Goal: Navigation & Orientation: Find specific page/section

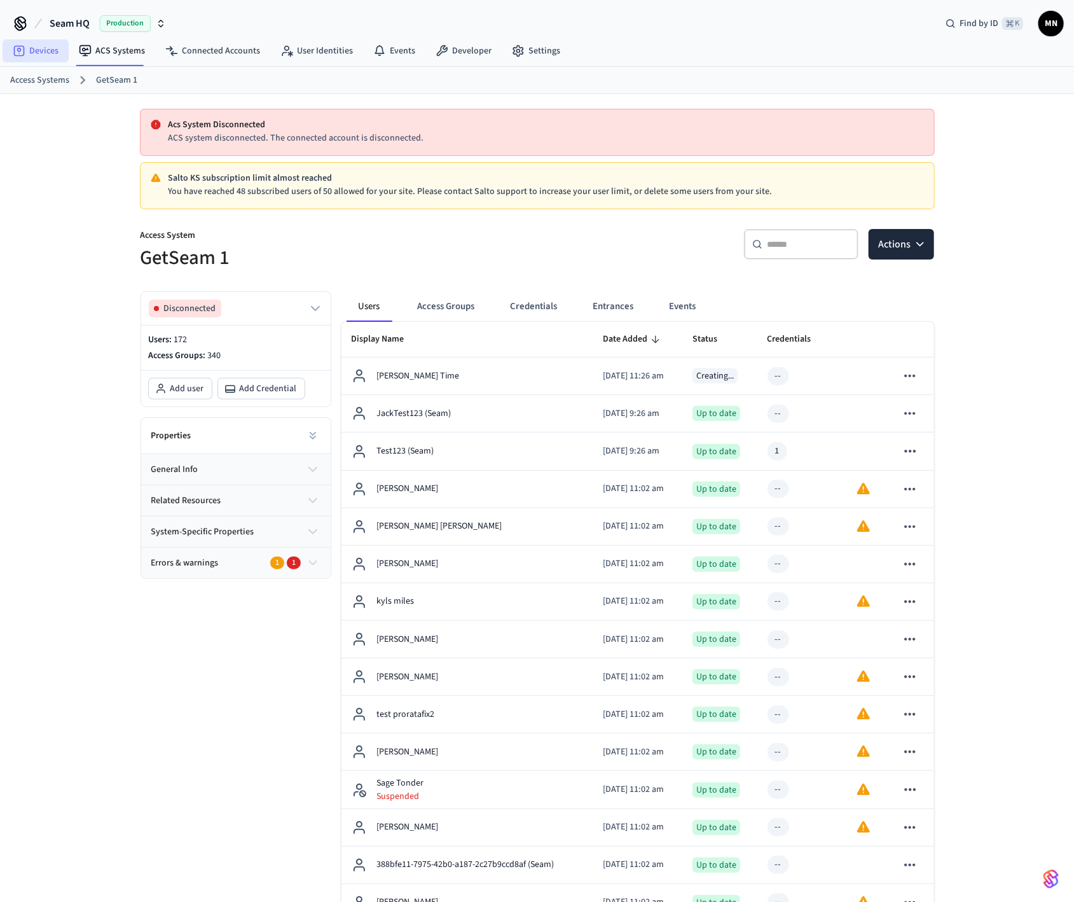
click at [48, 57] on link "Devices" at bounding box center [36, 50] width 66 height 23
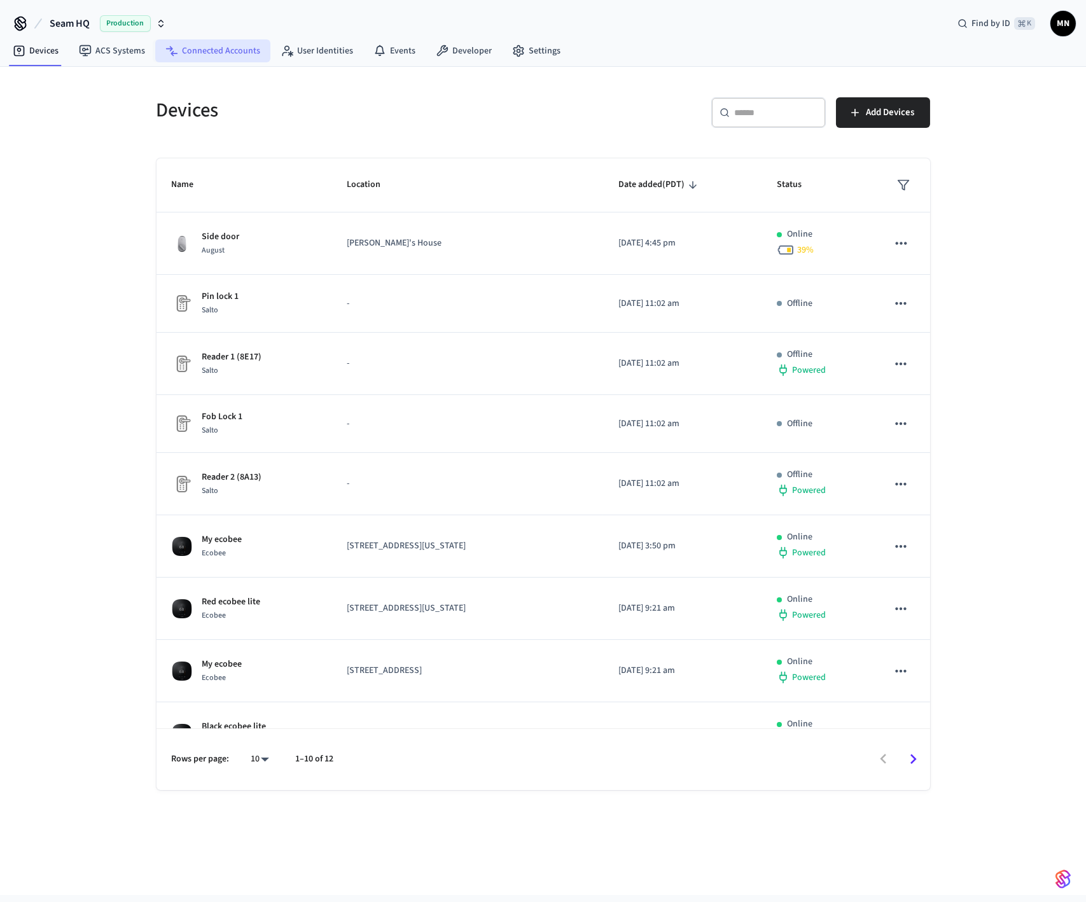
click at [222, 54] on link "Connected Accounts" at bounding box center [212, 50] width 115 height 23
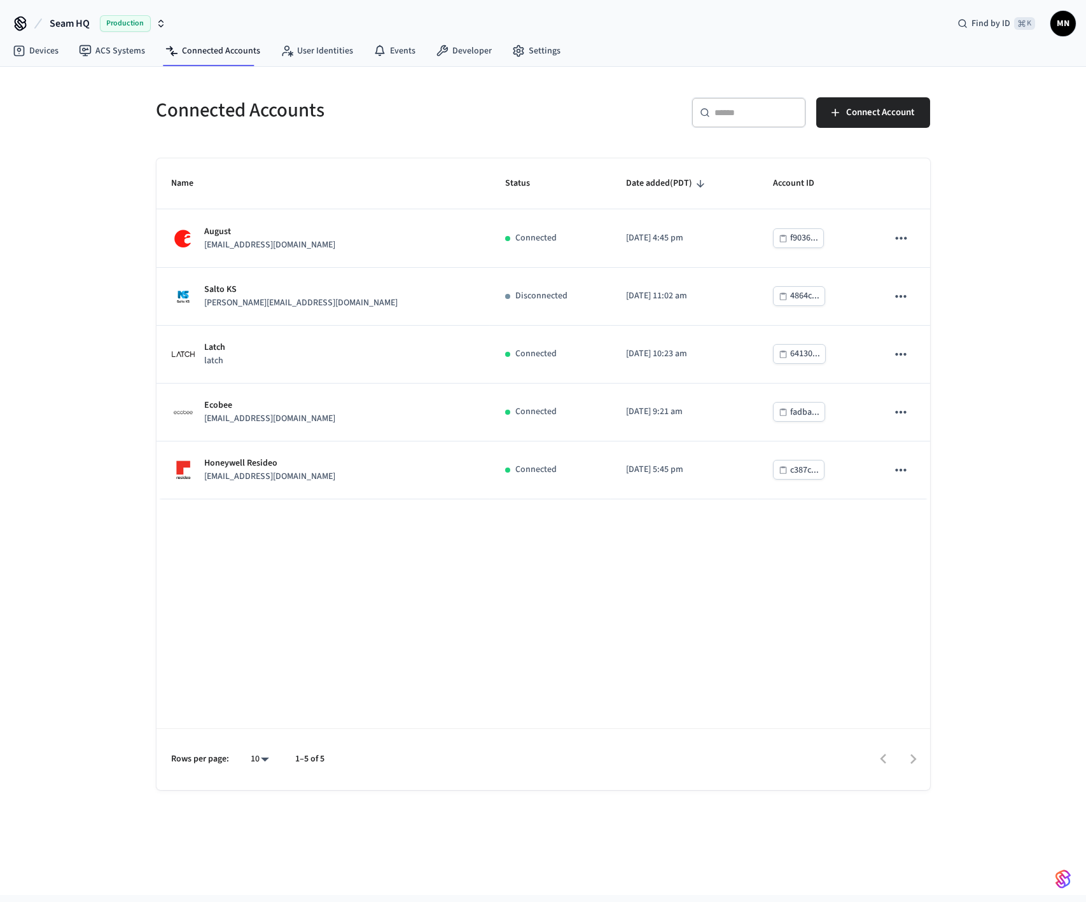
click at [244, 155] on div "Connected Accounts ​ ​ Connect Account Name Status Date added (PDT) Account ID …" at bounding box center [543, 436] width 794 height 708
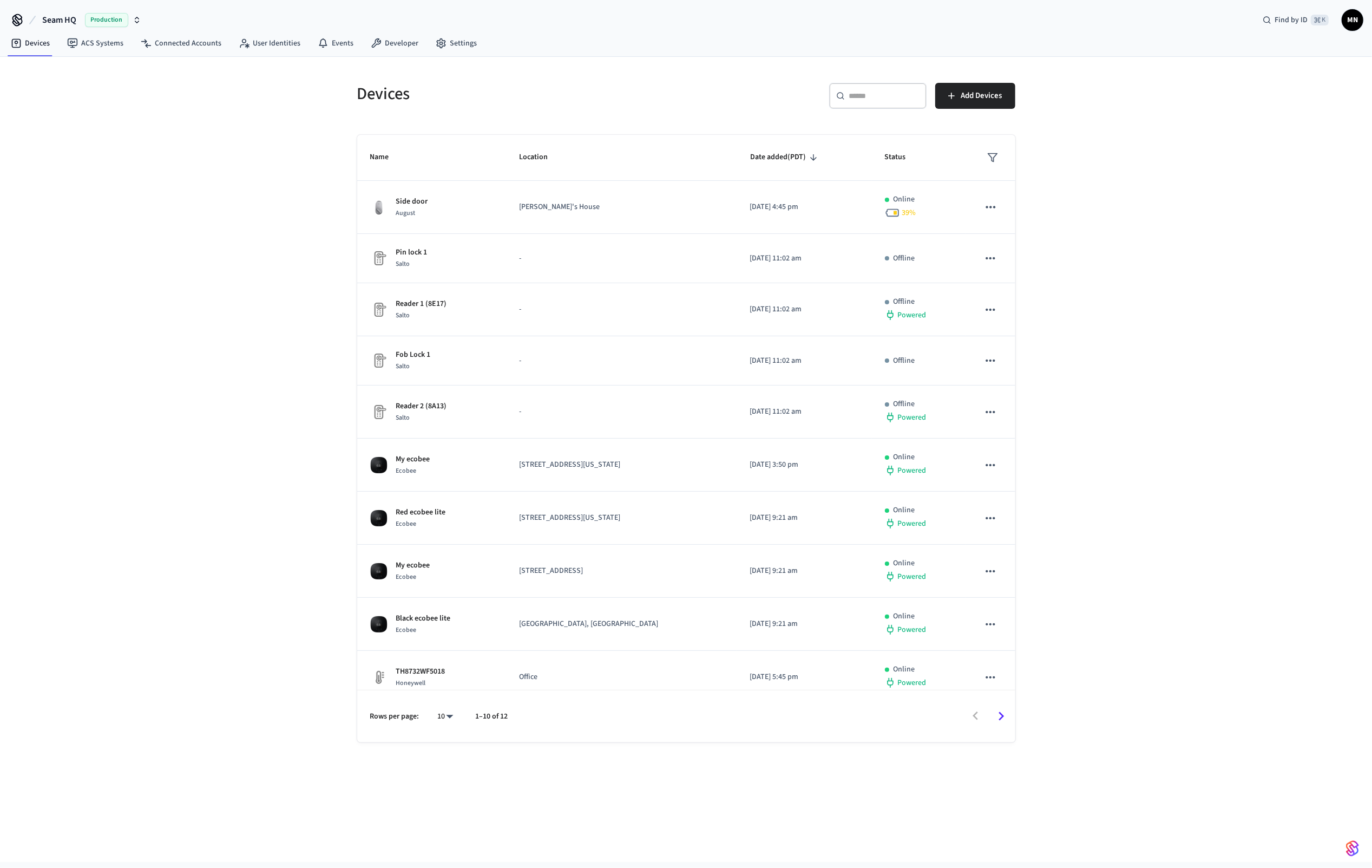
click at [102, 19] on span "Production" at bounding box center [106, 20] width 43 height 14
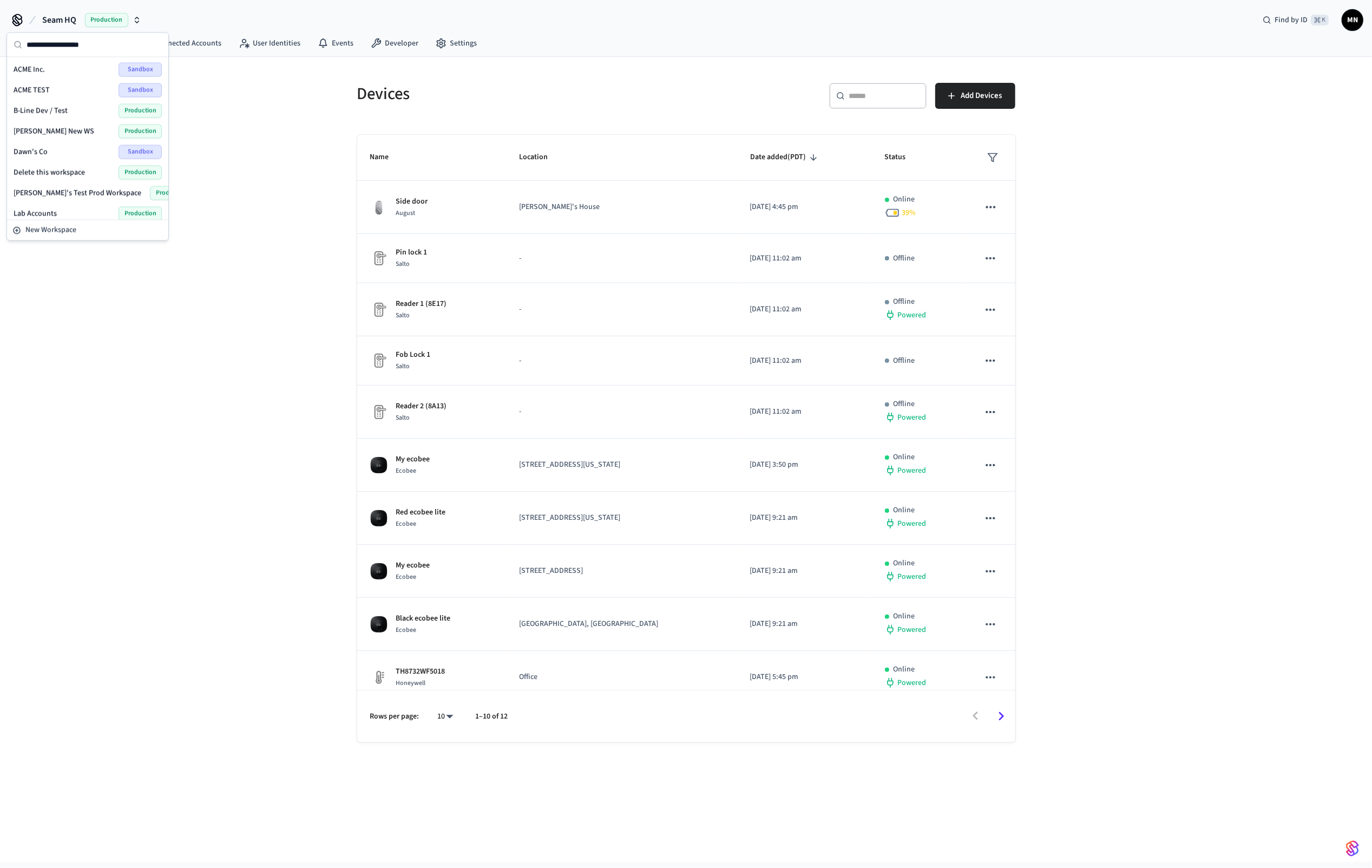
click at [72, 210] on div "Lab Accounts Production" at bounding box center [88, 214] width 148 height 14
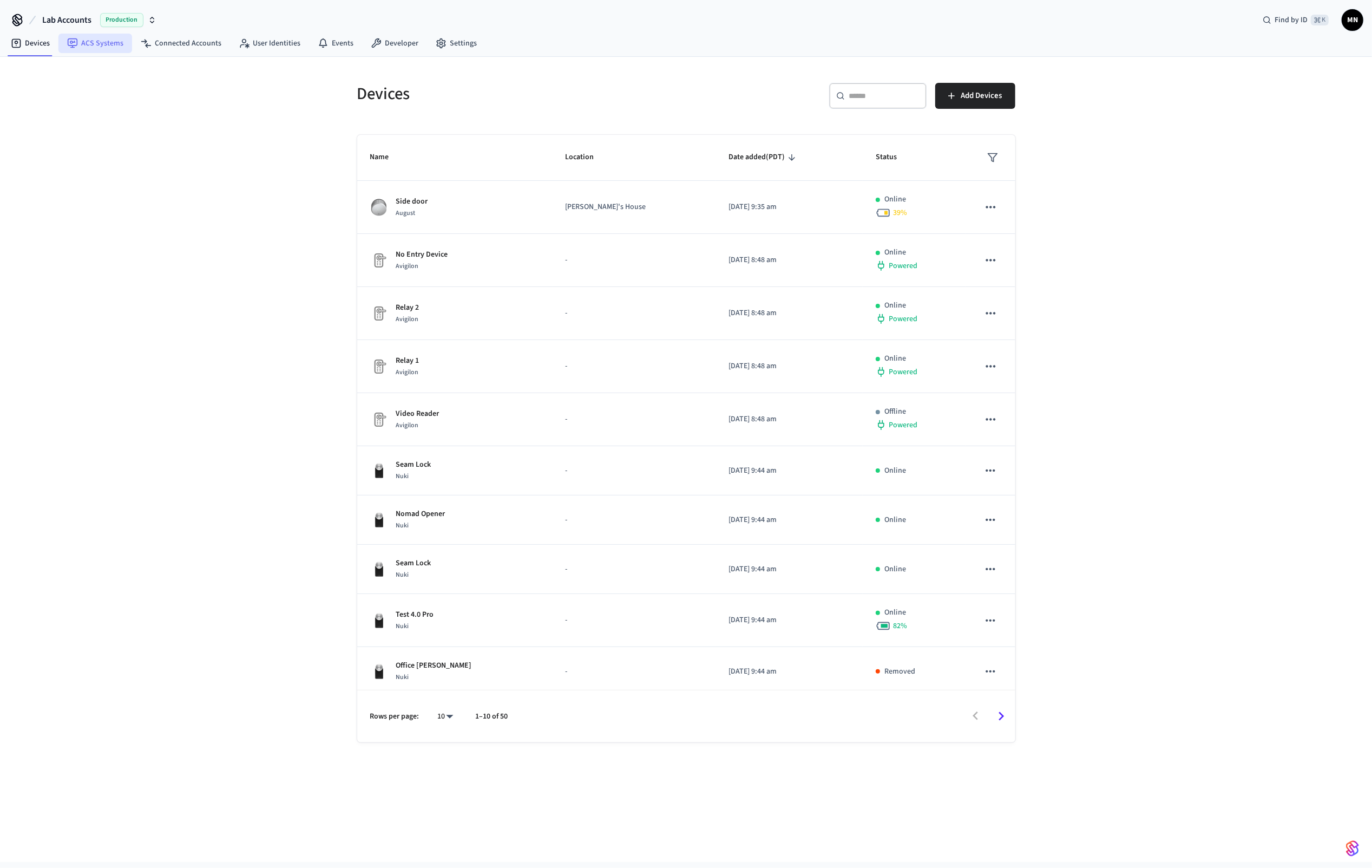
click at [100, 49] on link "ACS Systems" at bounding box center [95, 43] width 73 height 20
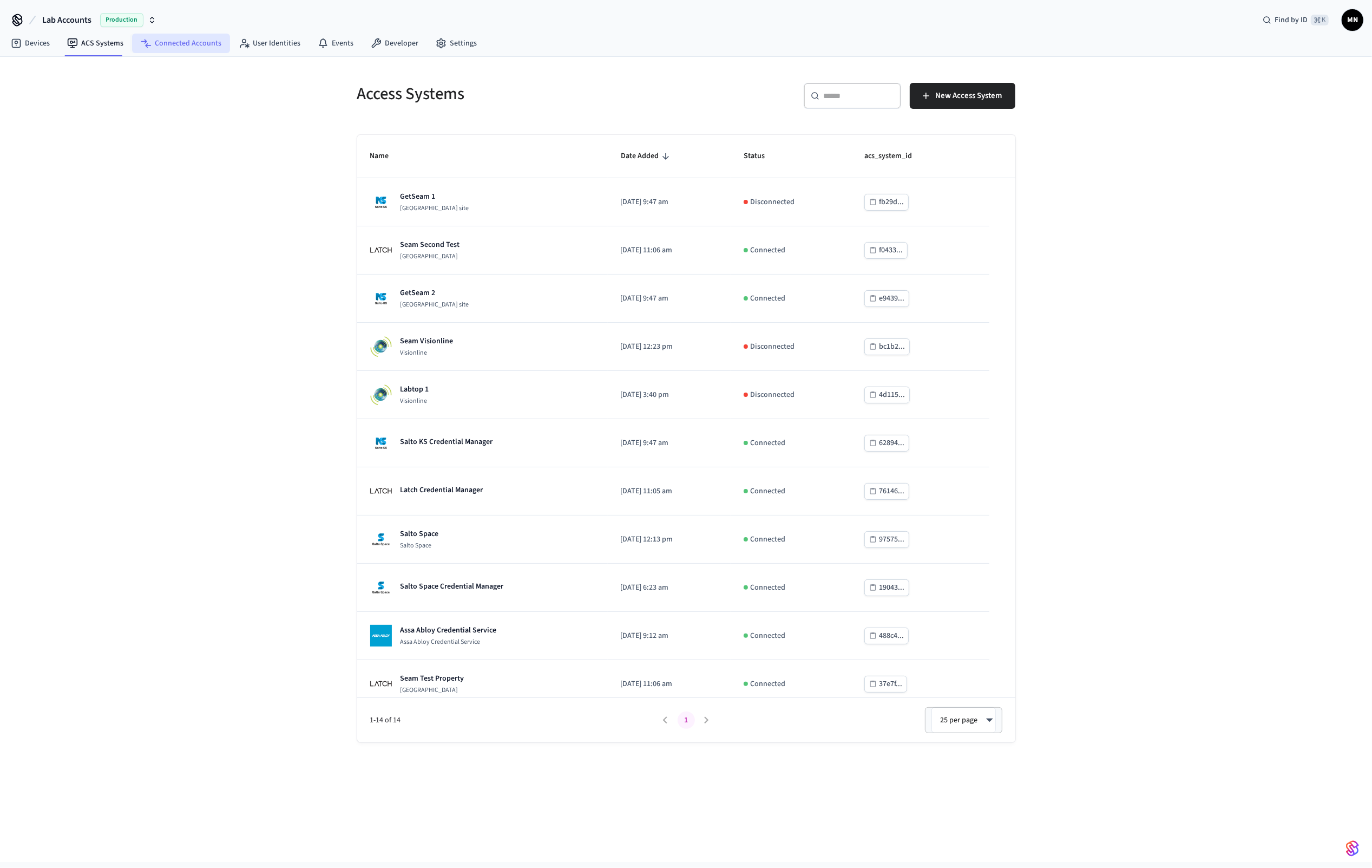
click at [198, 47] on link "Connected Accounts" at bounding box center [180, 43] width 98 height 20
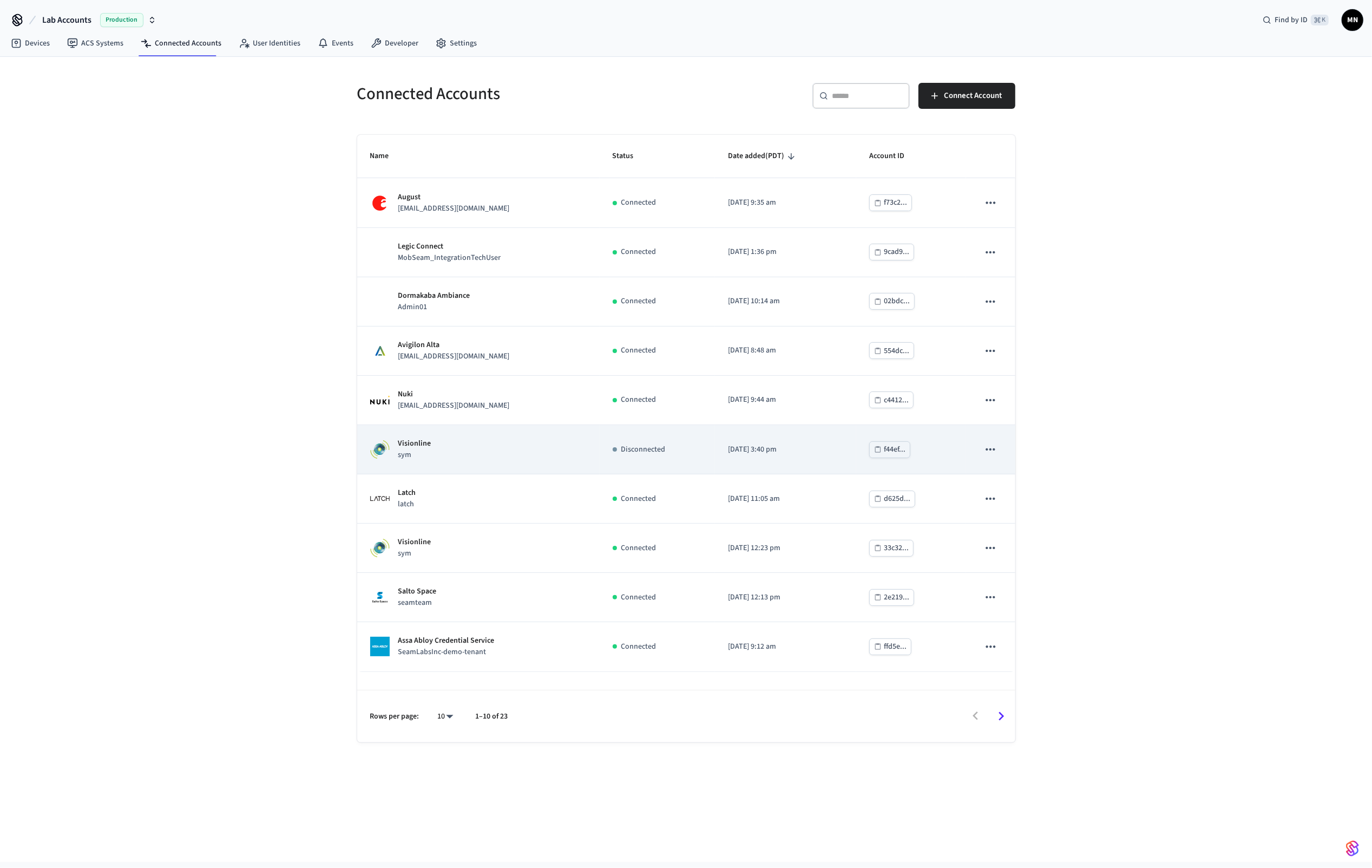
click at [453, 449] on td "Visionline sym" at bounding box center [478, 449] width 243 height 49
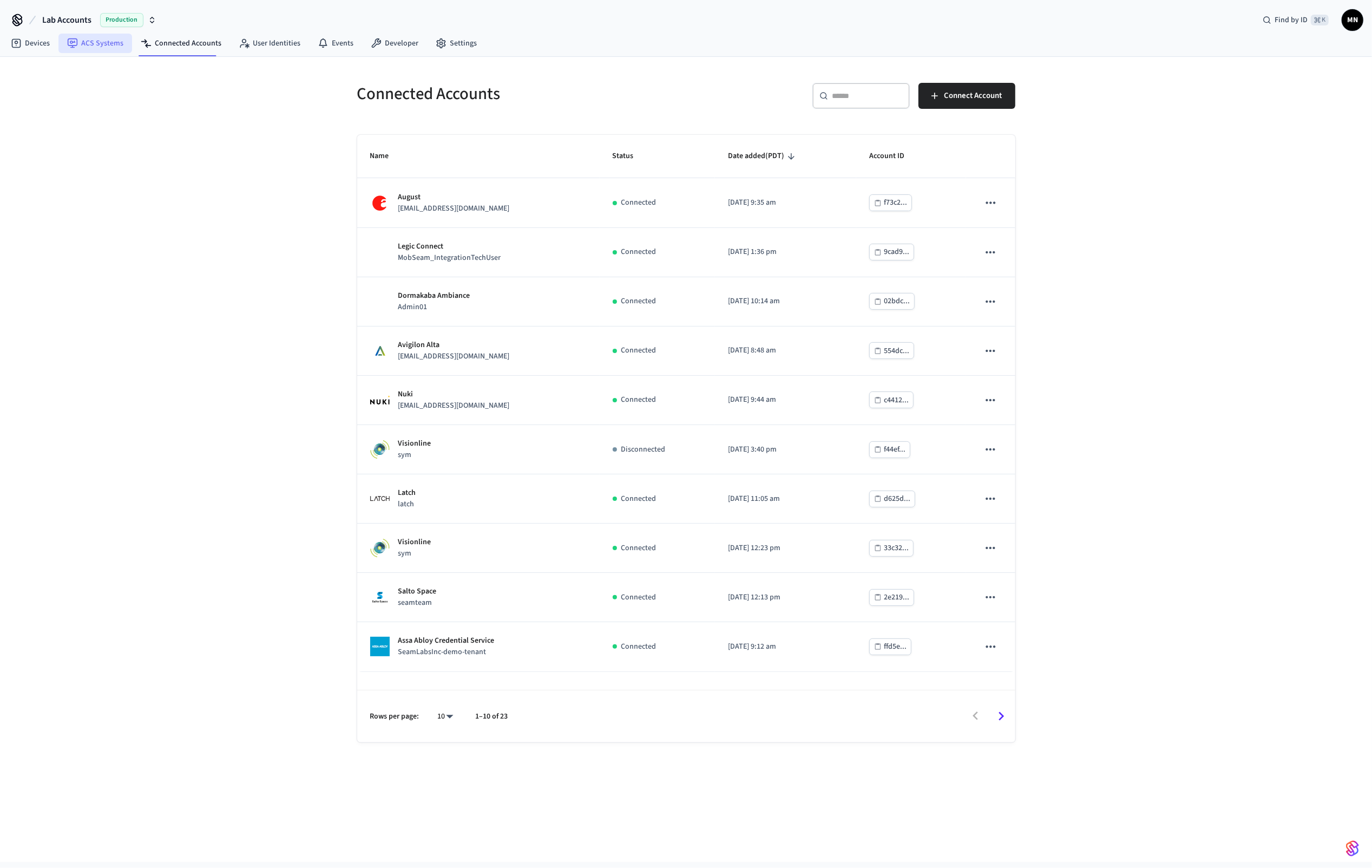
click at [102, 49] on link "ACS Systems" at bounding box center [95, 43] width 73 height 20
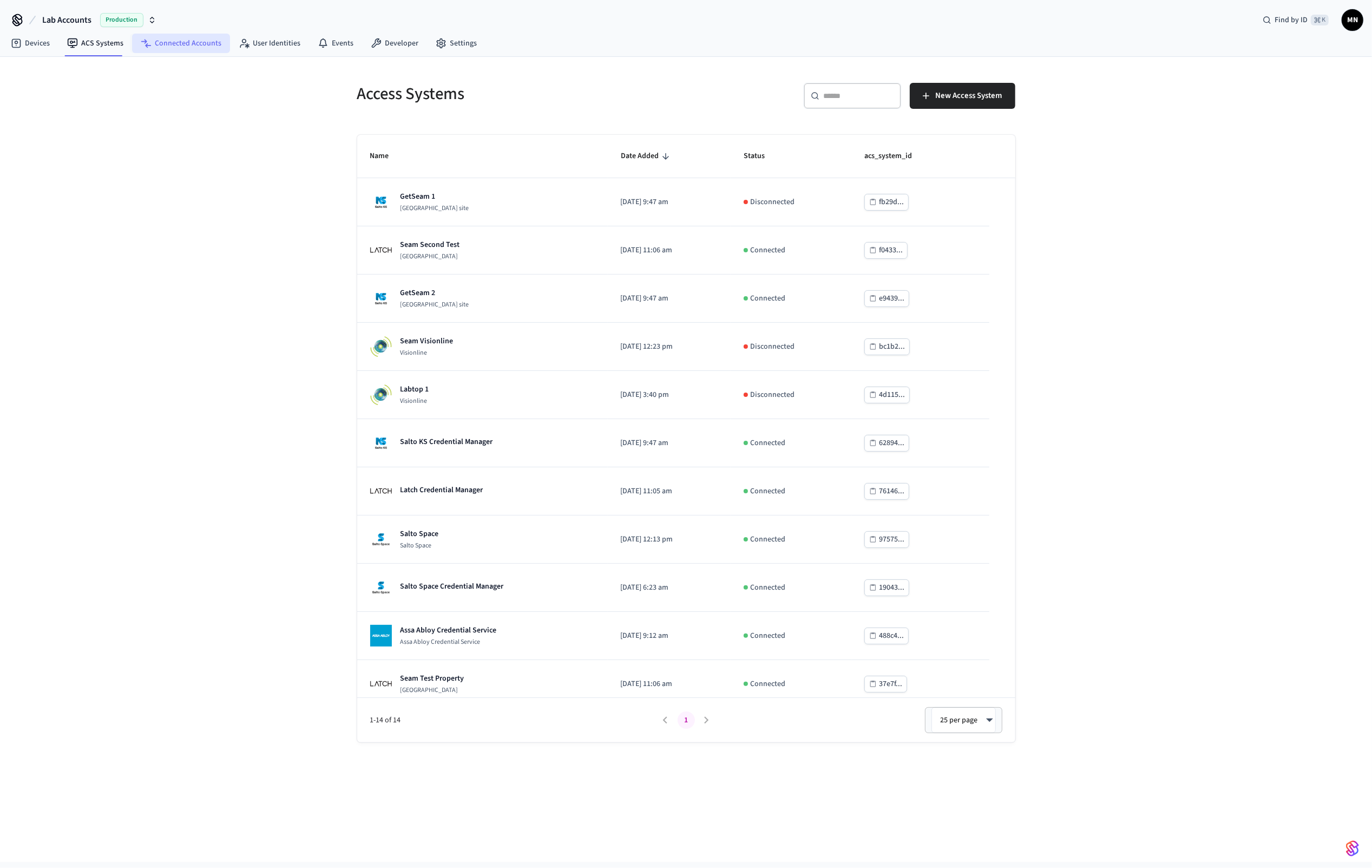
click at [169, 45] on link "Connected Accounts" at bounding box center [180, 43] width 98 height 20
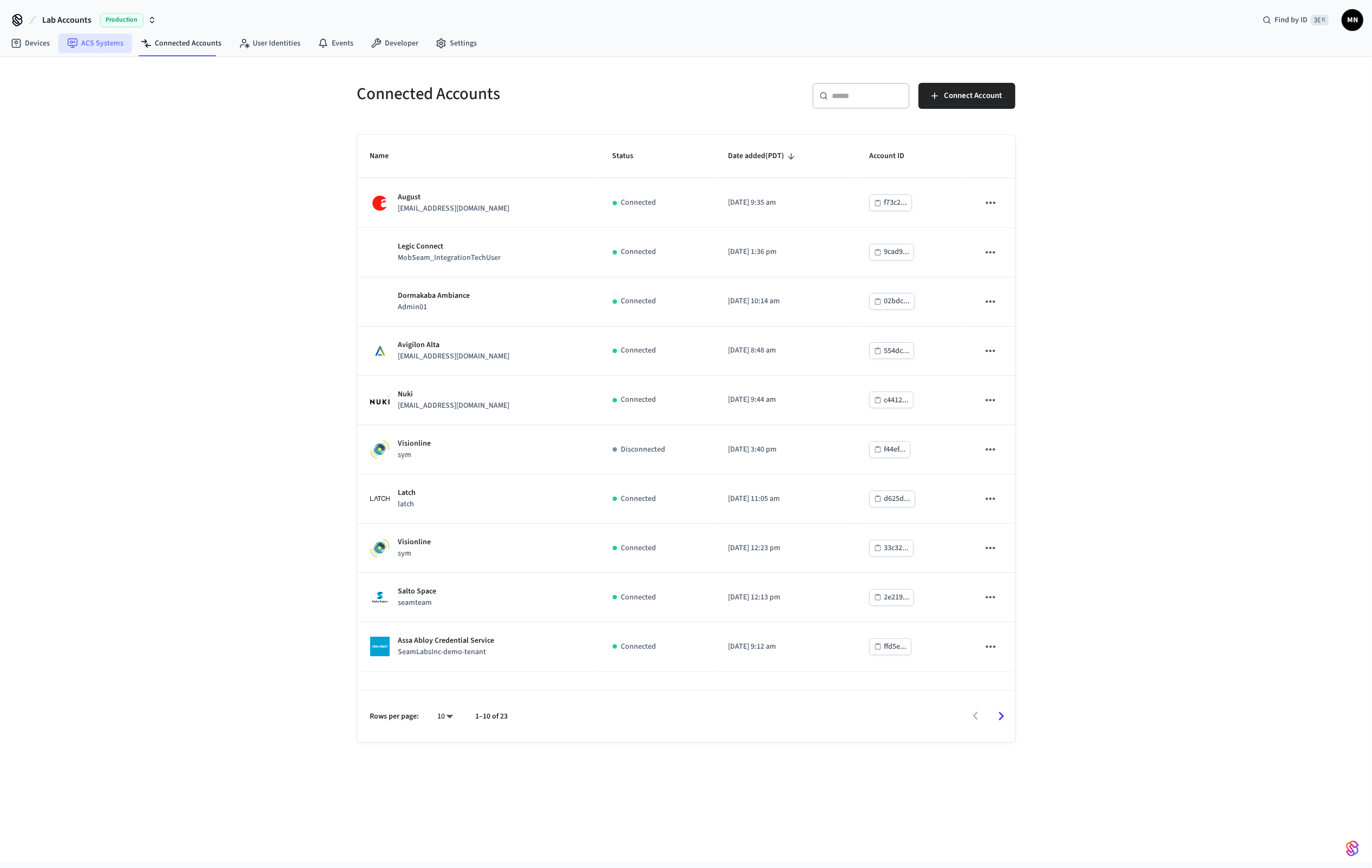
click at [96, 52] on link "ACS Systems" at bounding box center [95, 43] width 73 height 20
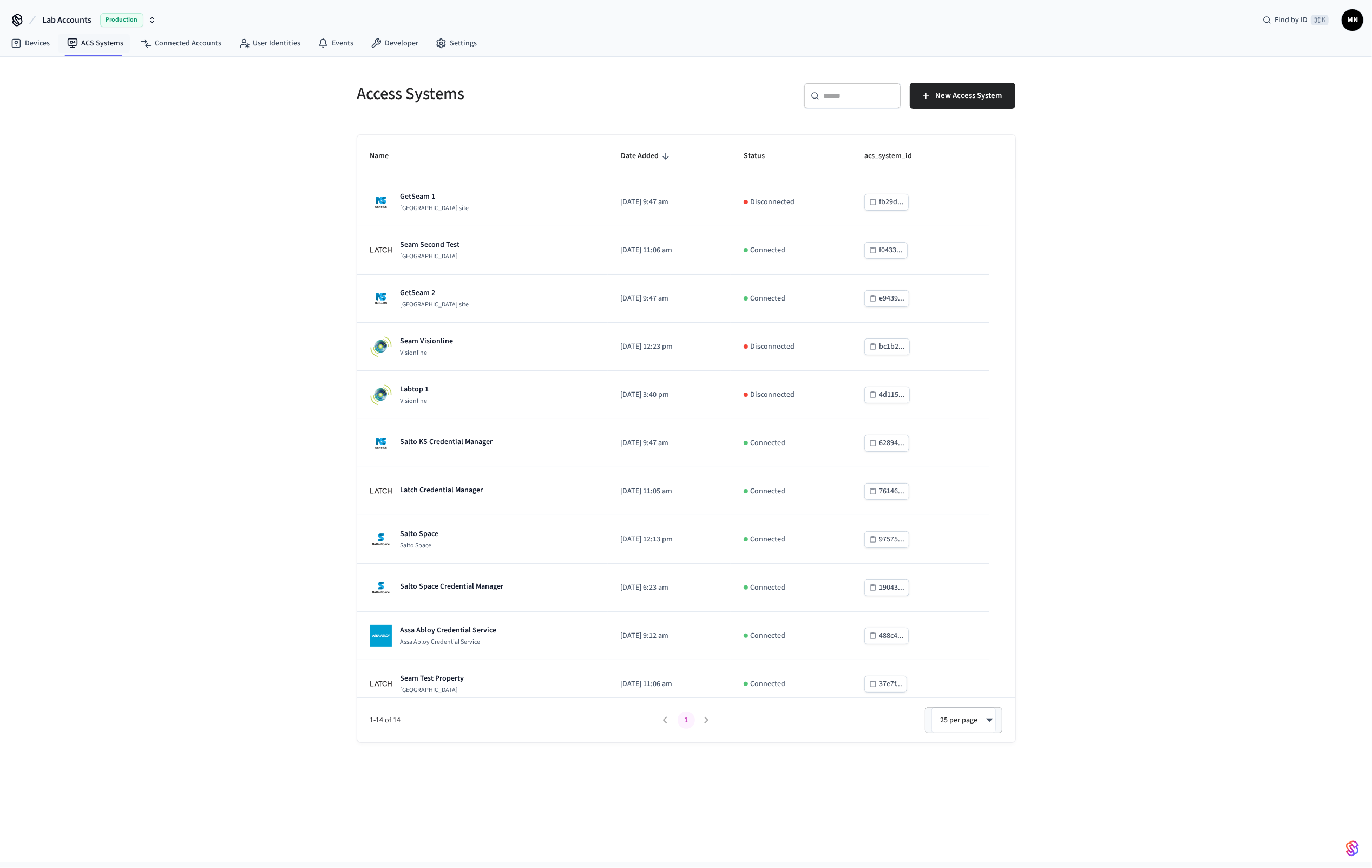
click at [158, 53] on nav "Devices ACS Systems Connected Accounts User Identities Events Developer Settings" at bounding box center [244, 43] width 483 height 25
click at [162, 49] on link "Connected Accounts" at bounding box center [180, 43] width 98 height 20
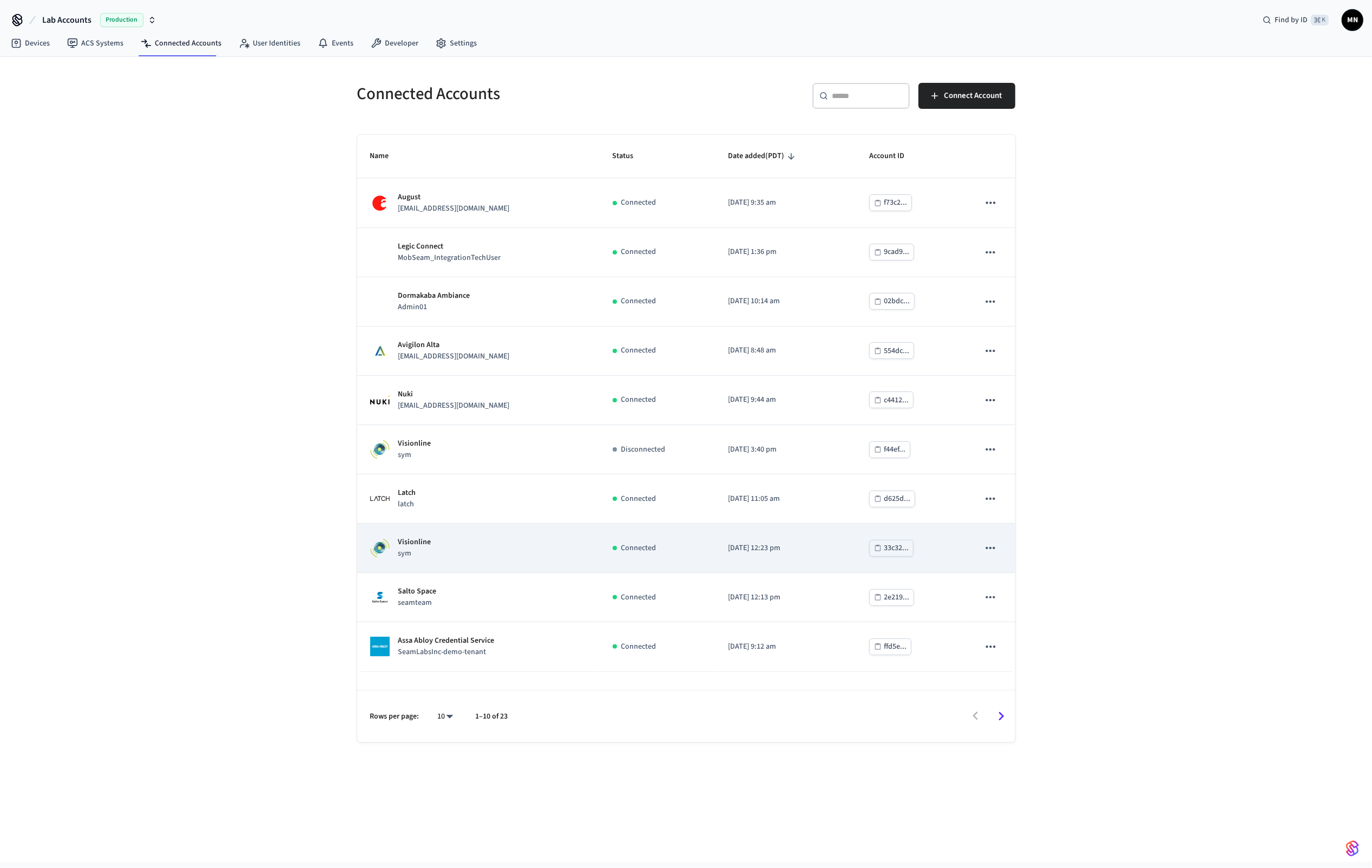
click at [432, 573] on td "Visionline sym" at bounding box center [478, 548] width 243 height 49
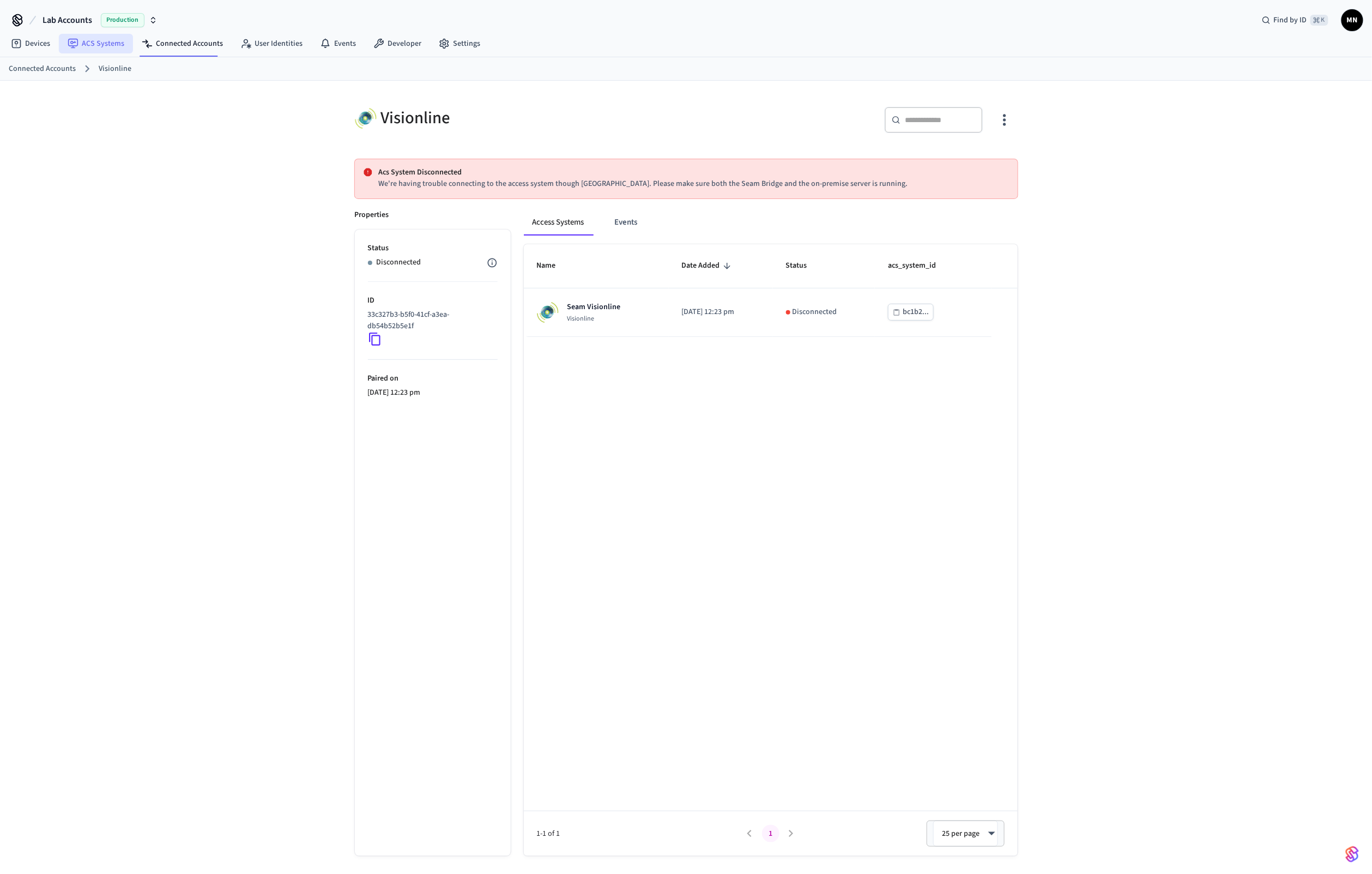
click at [110, 43] on link "ACS Systems" at bounding box center [96, 43] width 74 height 20
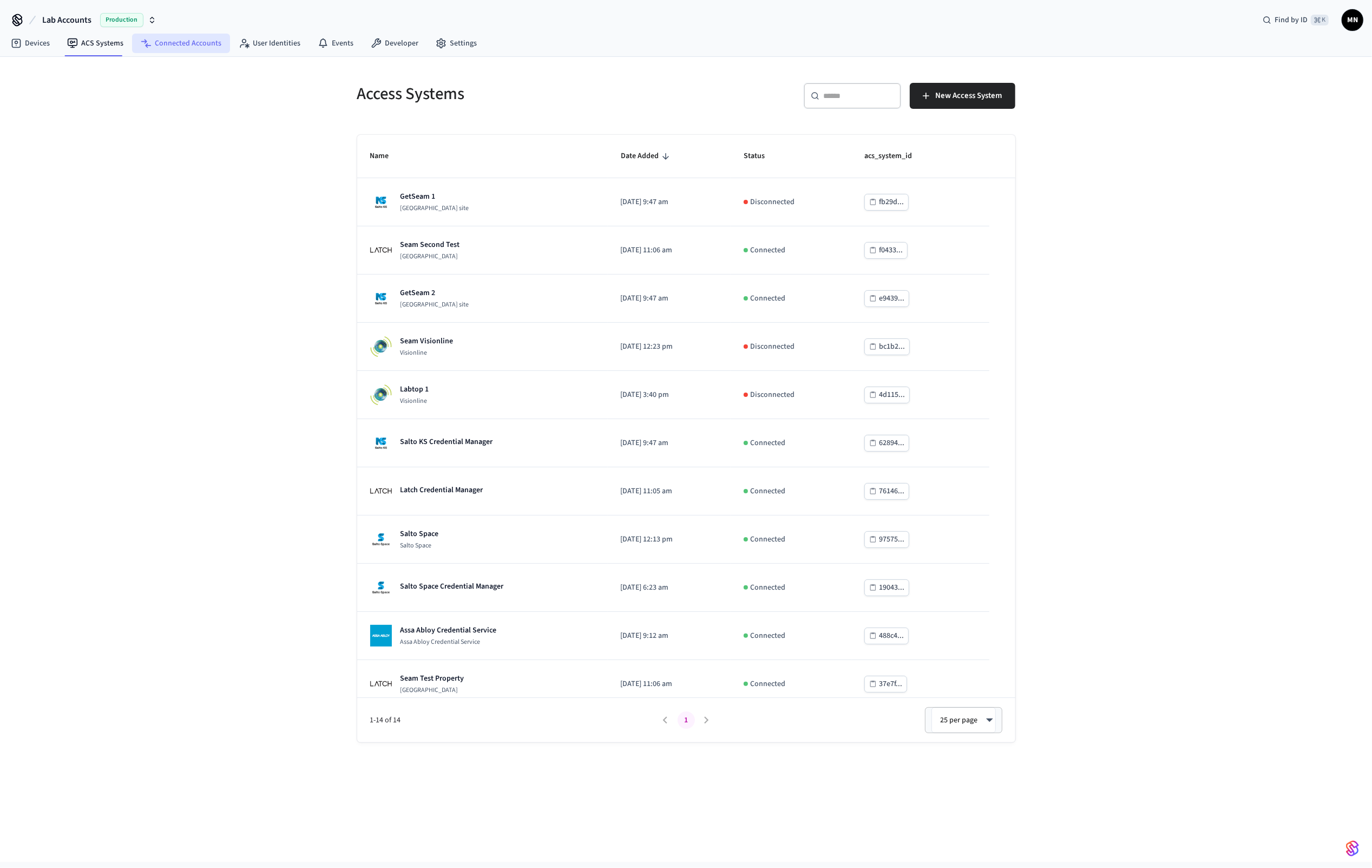
click at [192, 51] on link "Connected Accounts" at bounding box center [180, 43] width 98 height 20
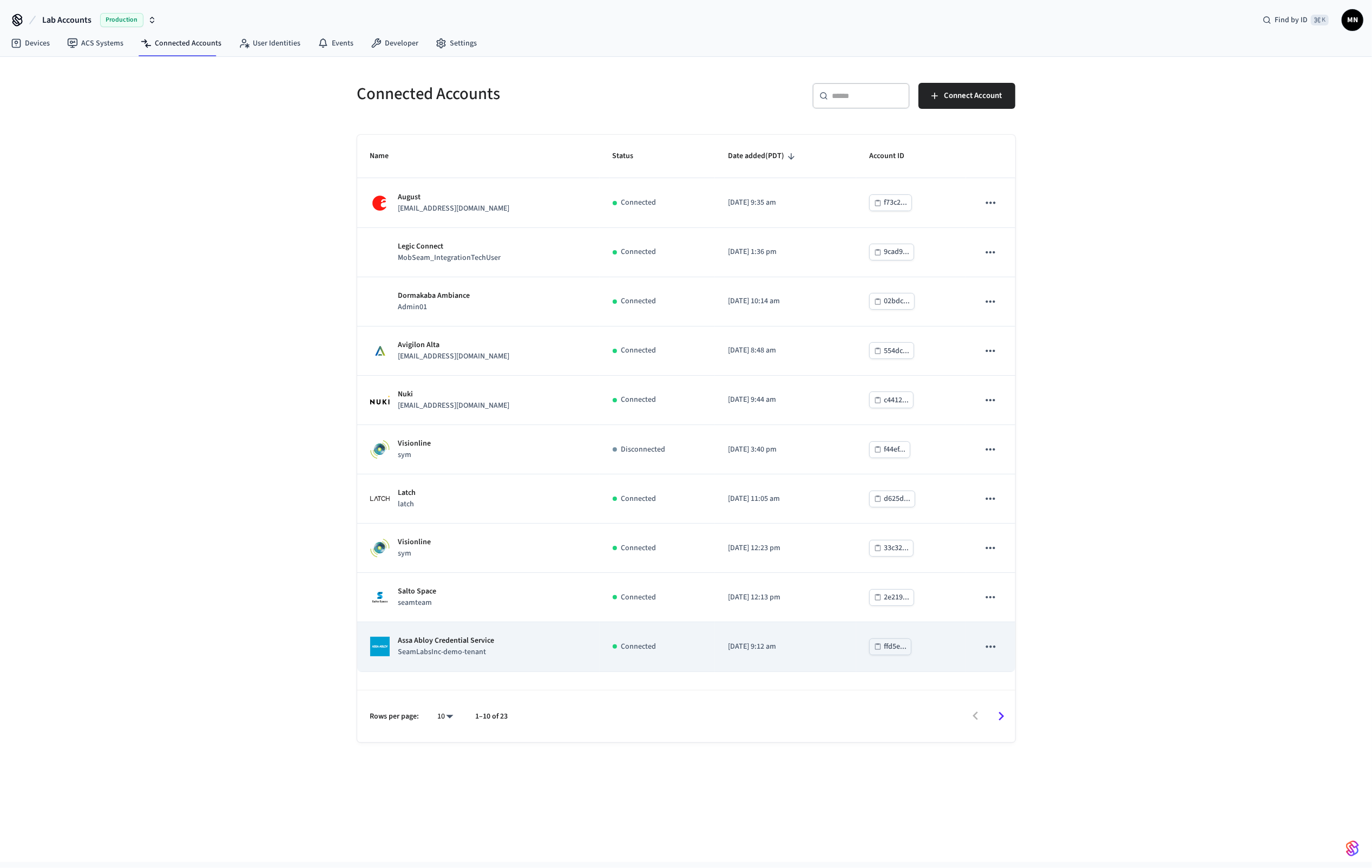
scroll to position [9, 0]
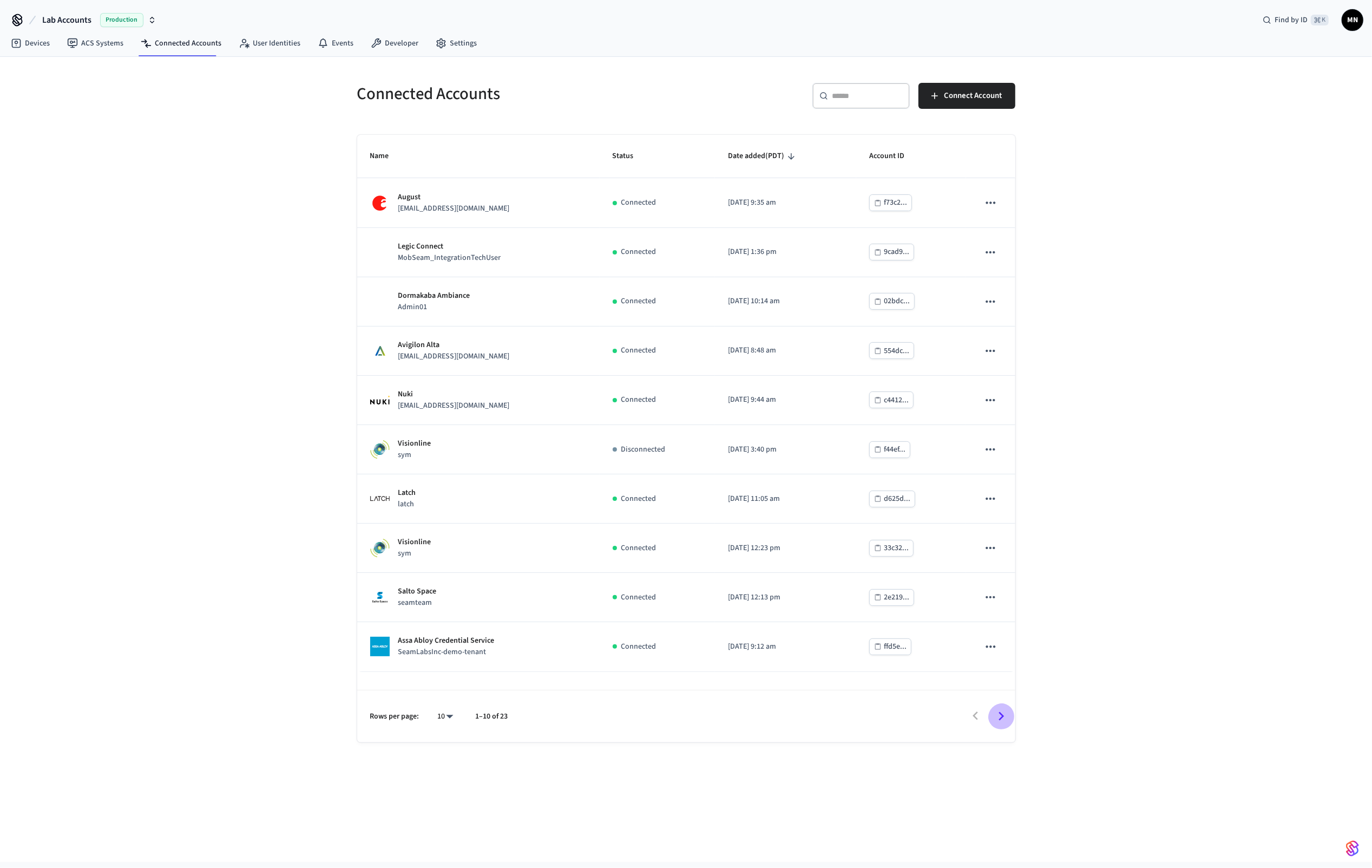
click at [994, 713] on icon "Go to next page" at bounding box center [1001, 716] width 17 height 17
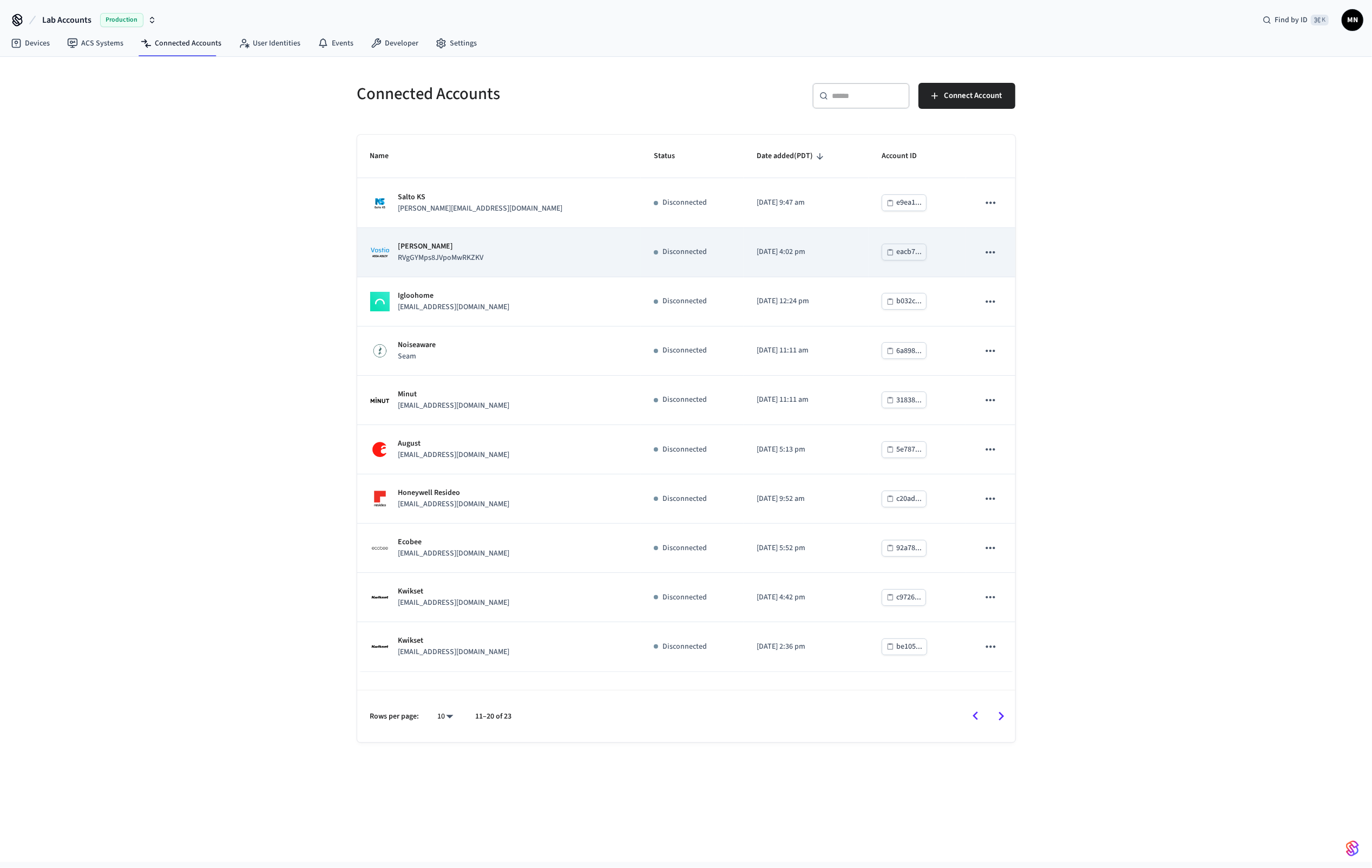
click at [491, 250] on div "Assa Abloy Vostio RVgGYMps8JVpoMwRKZKV" at bounding box center [499, 252] width 258 height 23
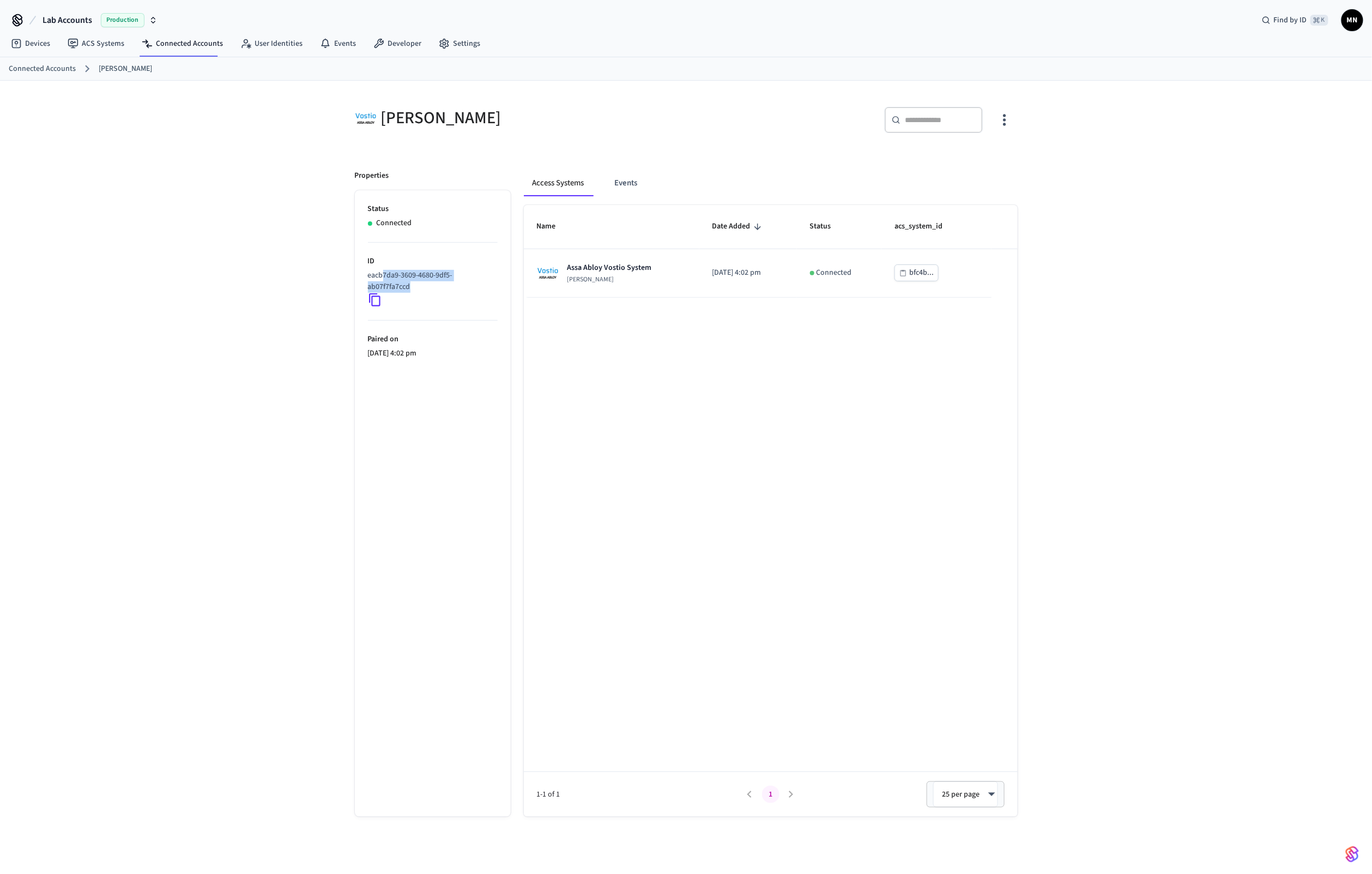
drag, startPoint x: 387, startPoint y: 267, endPoint x: 422, endPoint y: 284, distance: 38.9
click at [422, 284] on div "eacb7da9-3609-4680-9df5-ab07f7fa7ccd" at bounding box center [432, 288] width 129 height 37
click at [105, 39] on link "ACS Systems" at bounding box center [96, 43] width 74 height 20
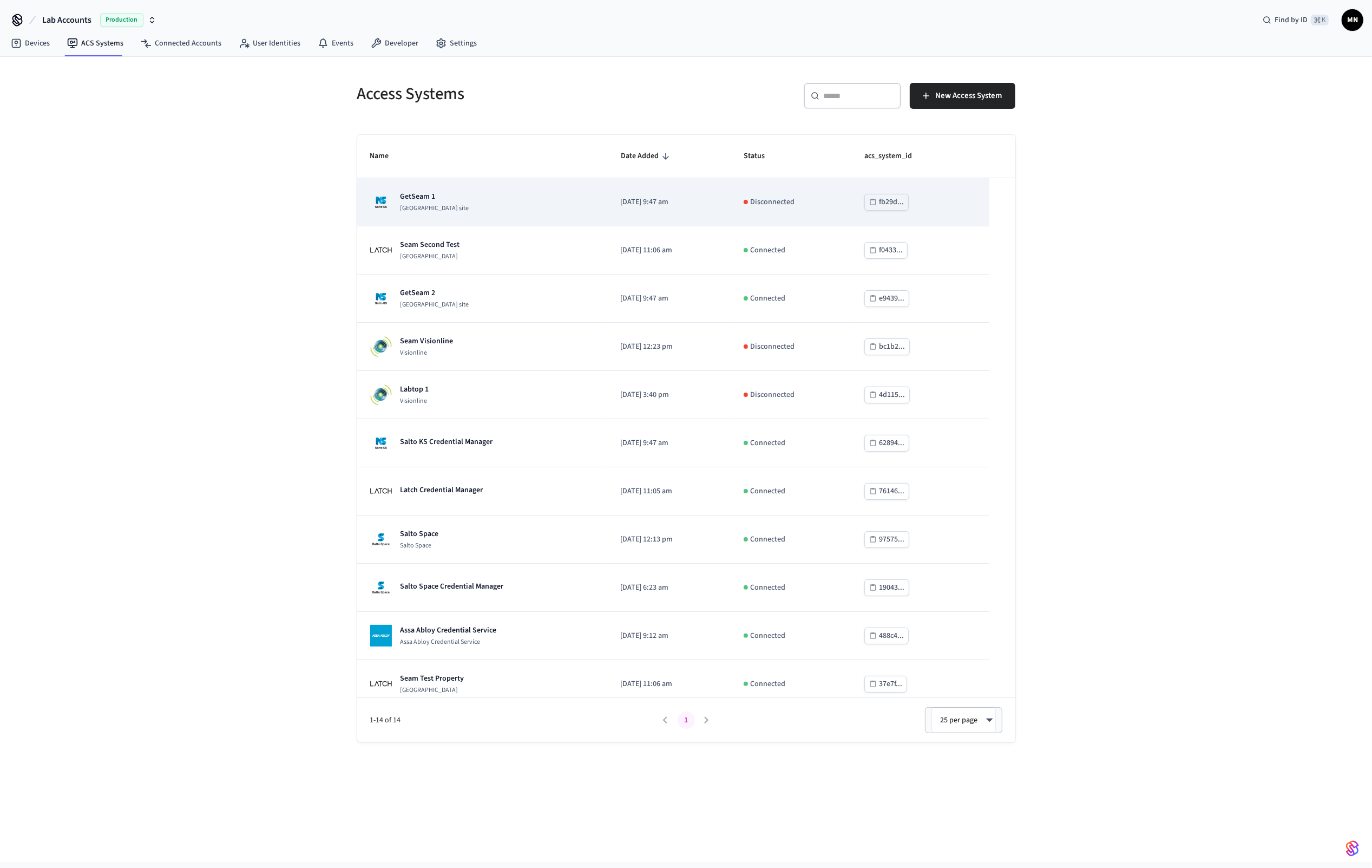
click at [466, 209] on div "GetSeam 1 [GEOGRAPHIC_DATA] site" at bounding box center [483, 202] width 225 height 21
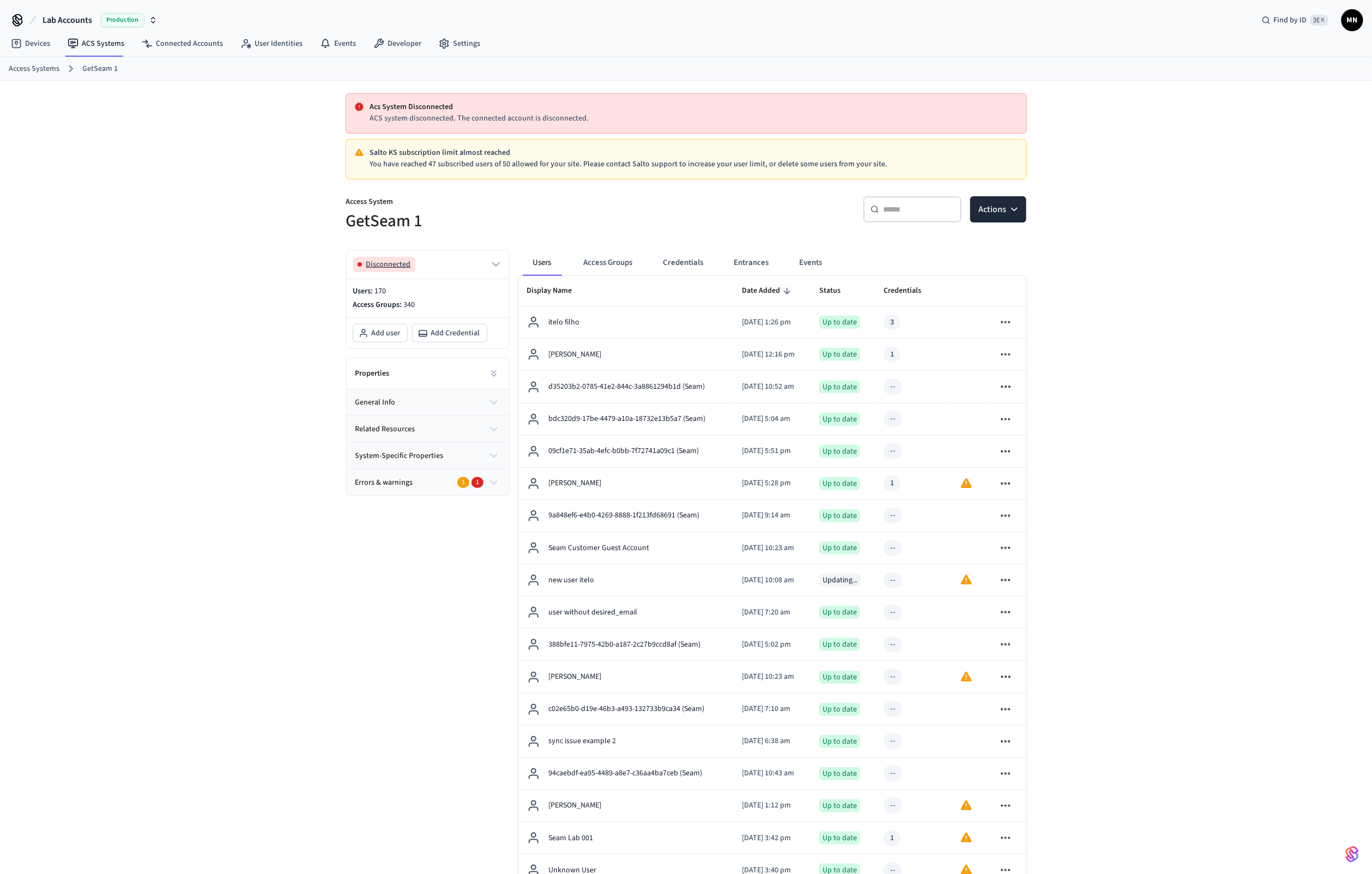
click at [491, 260] on icon "button" at bounding box center [495, 264] width 13 height 13
click at [163, 51] on link "Connected Accounts" at bounding box center [182, 43] width 99 height 20
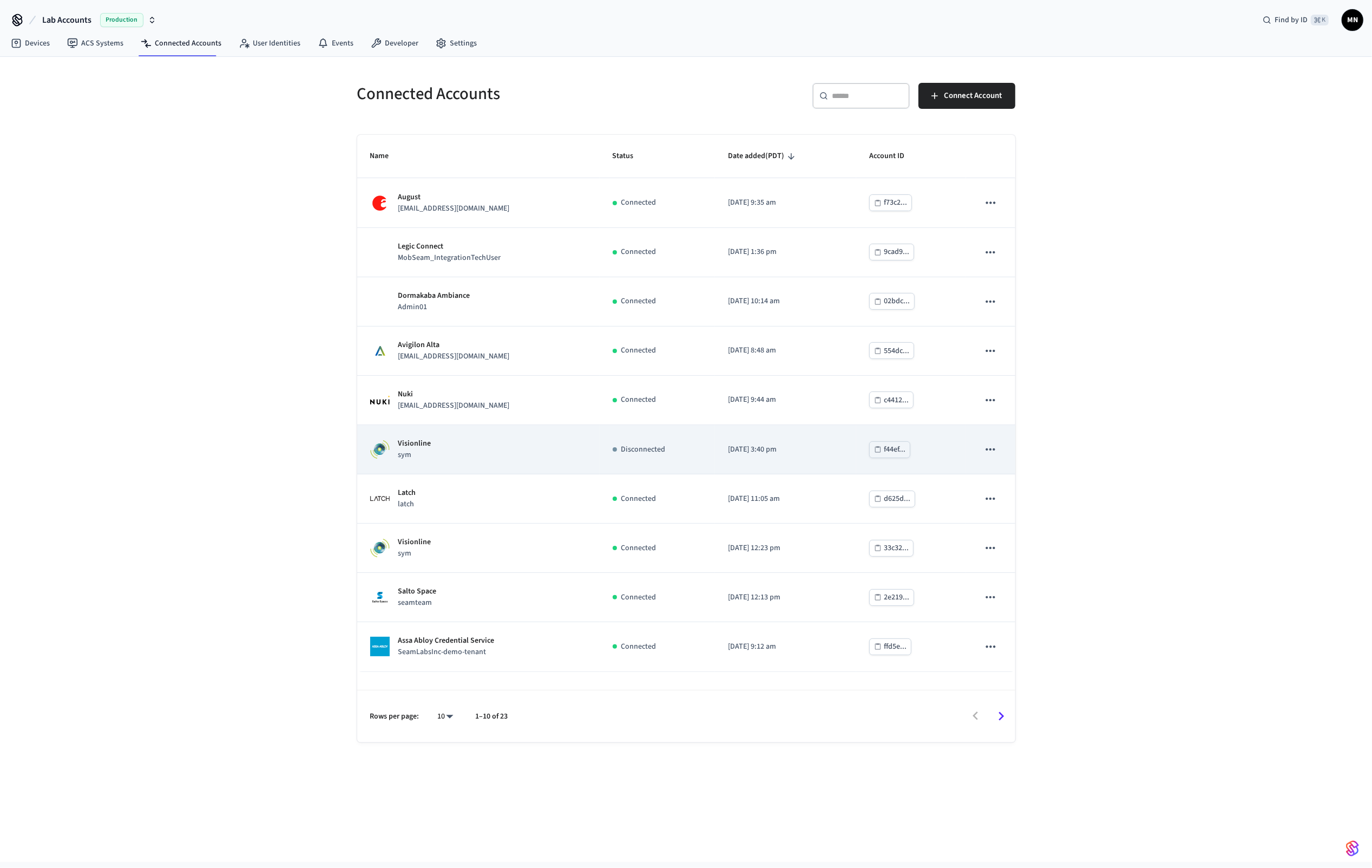
click at [443, 474] on td "Visionline sym" at bounding box center [478, 449] width 243 height 49
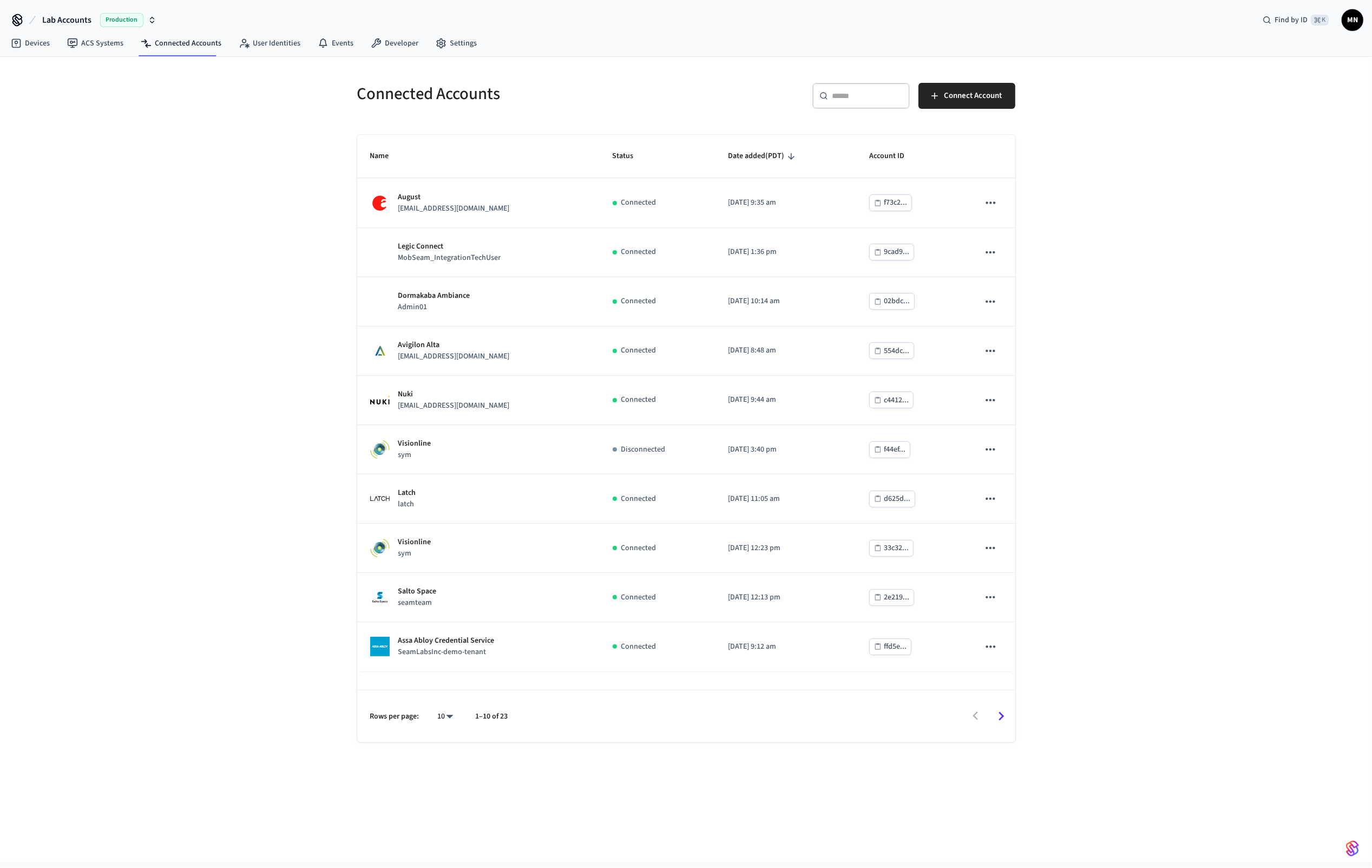
click at [60, 16] on span "Lab Accounts" at bounding box center [67, 20] width 49 height 13
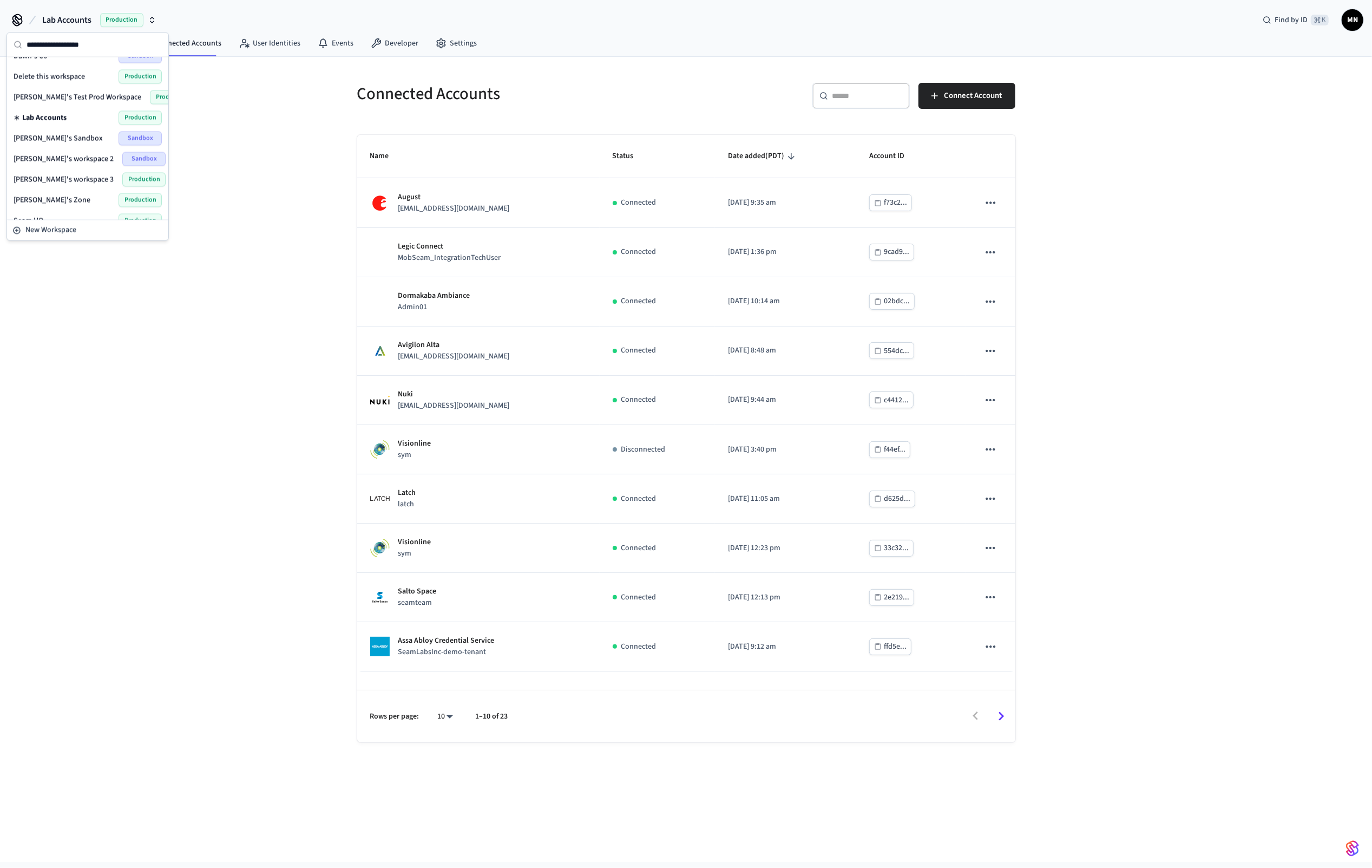
scroll to position [188, 0]
click at [56, 150] on span "SF LAB VISIONLINE" at bounding box center [43, 149] width 60 height 11
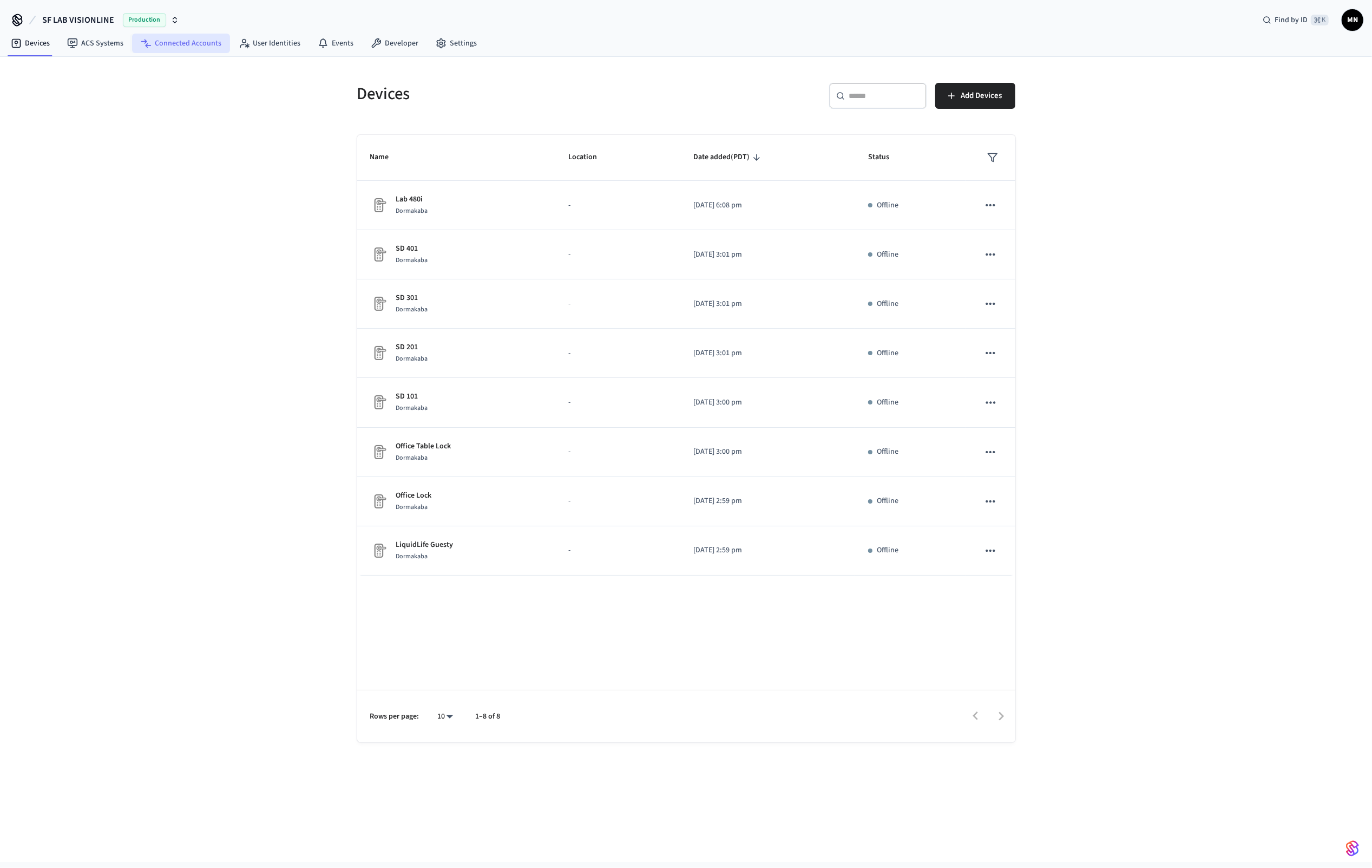
click at [190, 46] on link "Connected Accounts" at bounding box center [180, 43] width 98 height 20
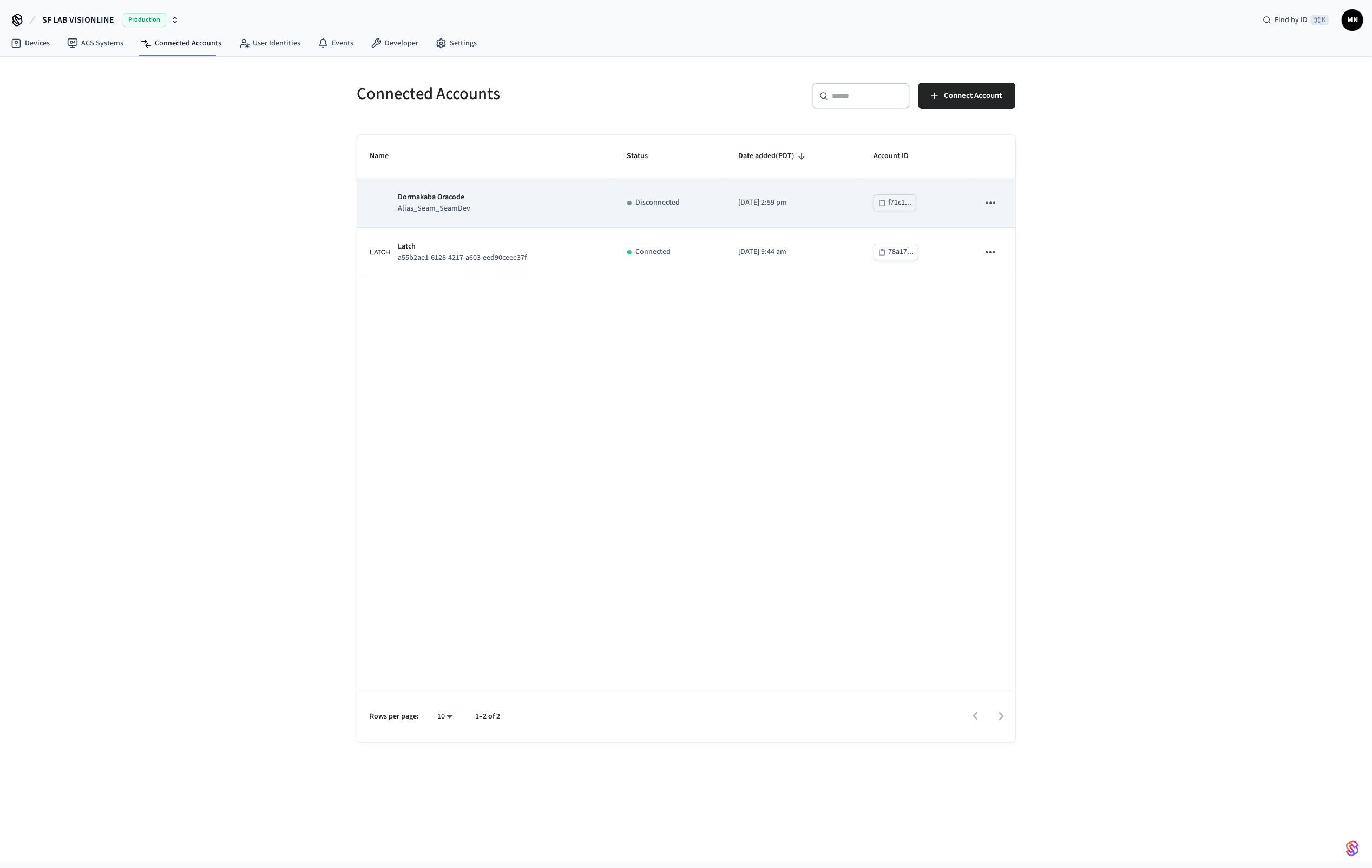
click at [441, 212] on p "Alias_Seam_SeamDev" at bounding box center [434, 208] width 72 height 11
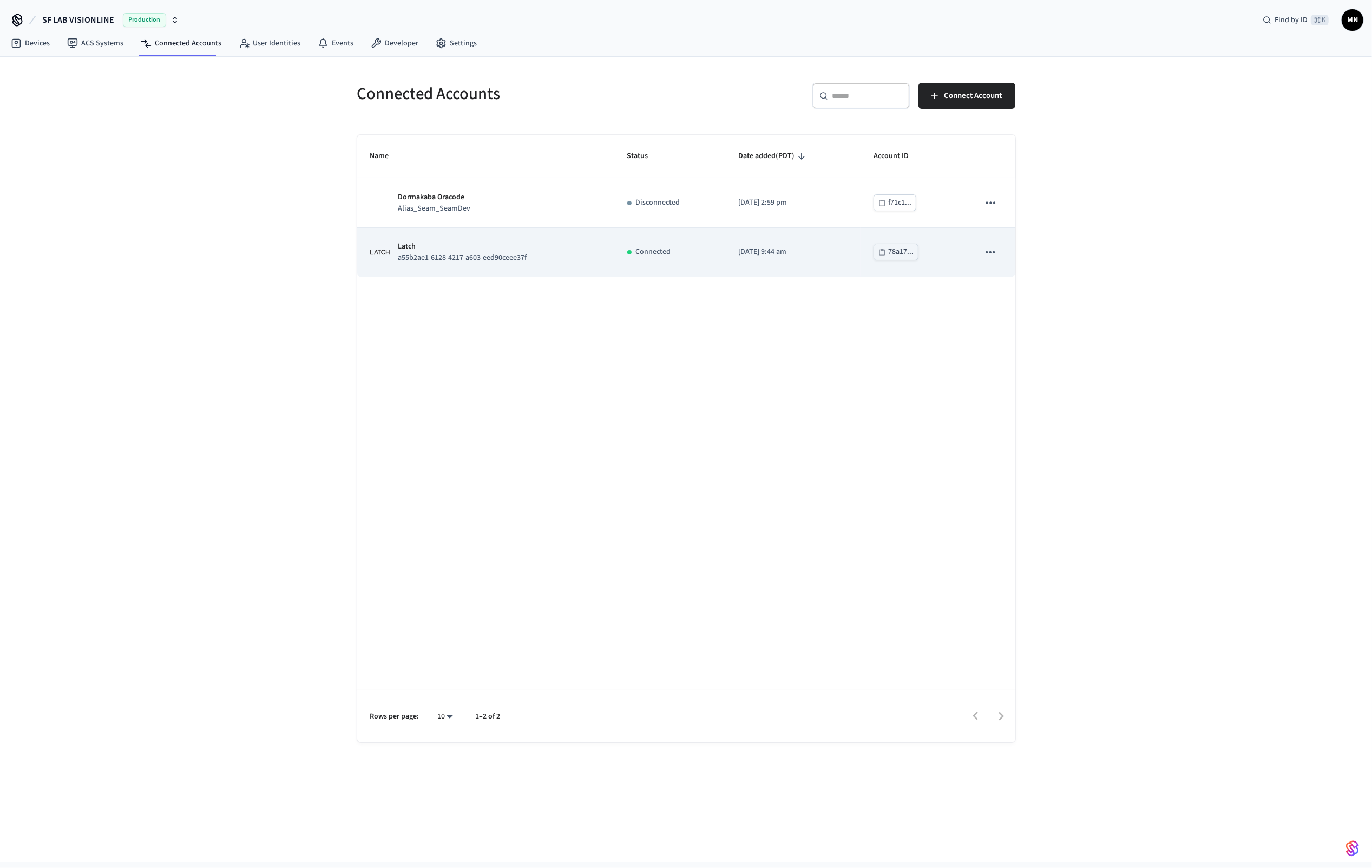
click at [461, 236] on td "Latch a55b2ae1-6128-4217-a603-eed90ceee37f" at bounding box center [486, 253] width 257 height 49
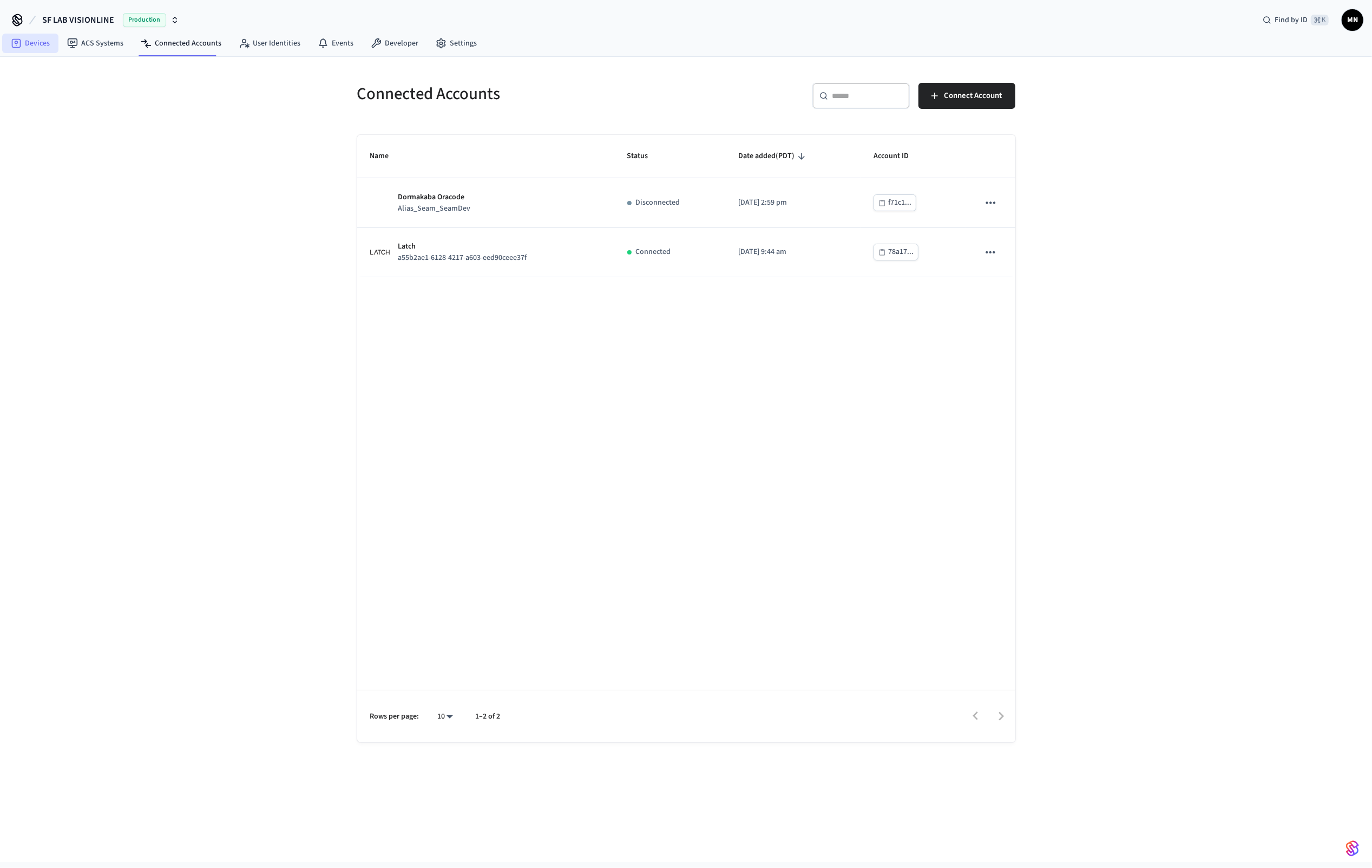
click at [38, 45] on link "Devices" at bounding box center [31, 43] width 56 height 20
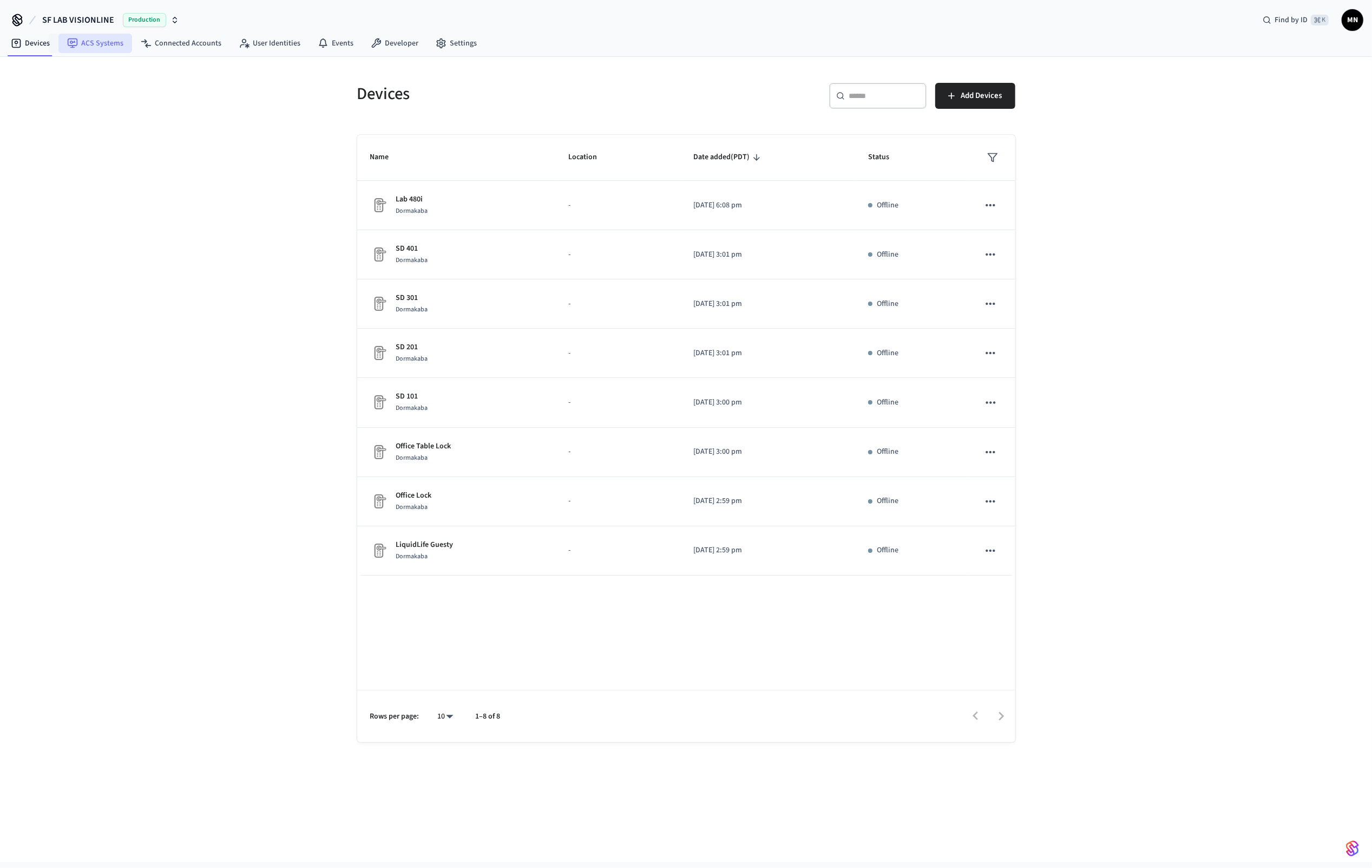
click at [89, 45] on link "ACS Systems" at bounding box center [95, 43] width 73 height 20
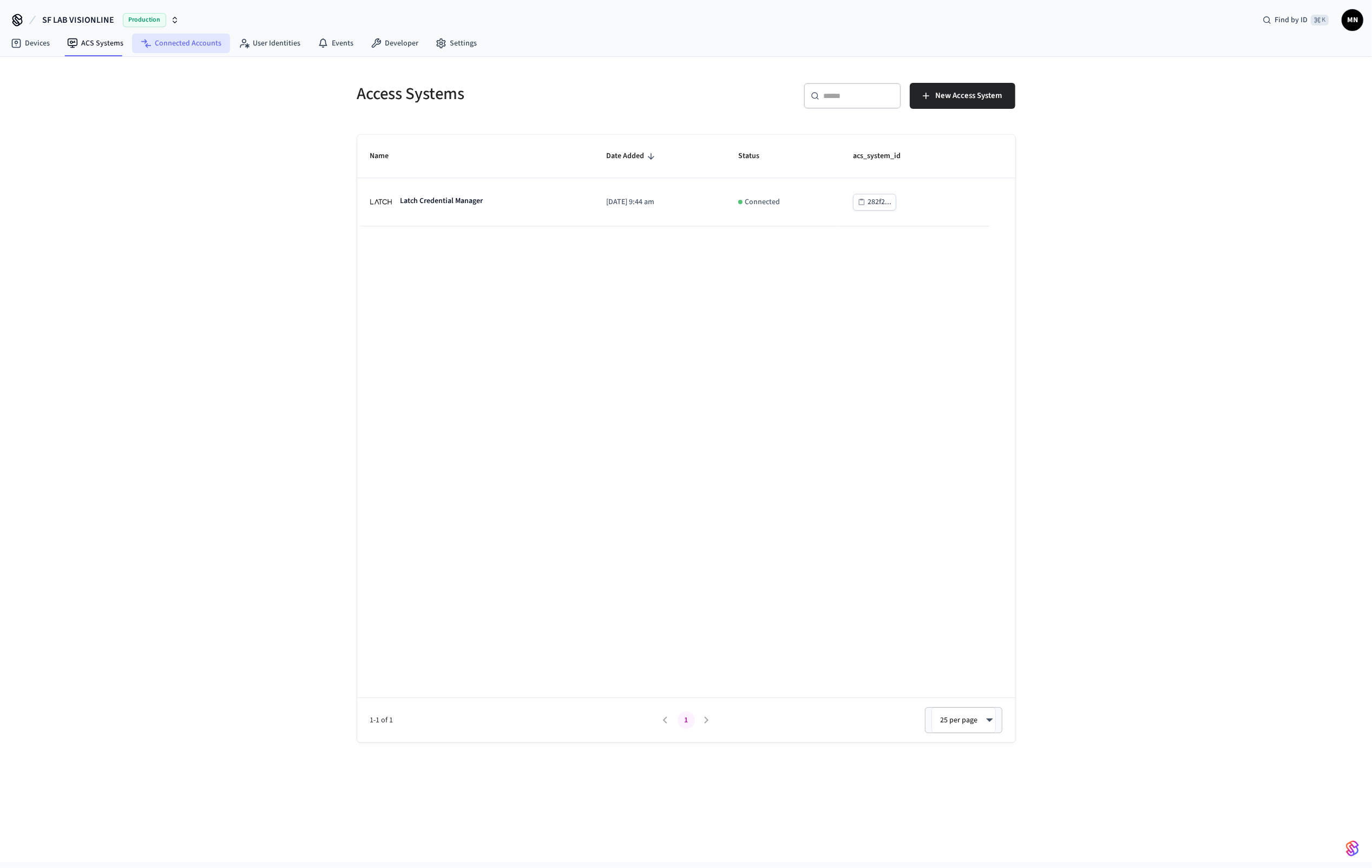
click at [172, 48] on link "Connected Accounts" at bounding box center [180, 43] width 98 height 20
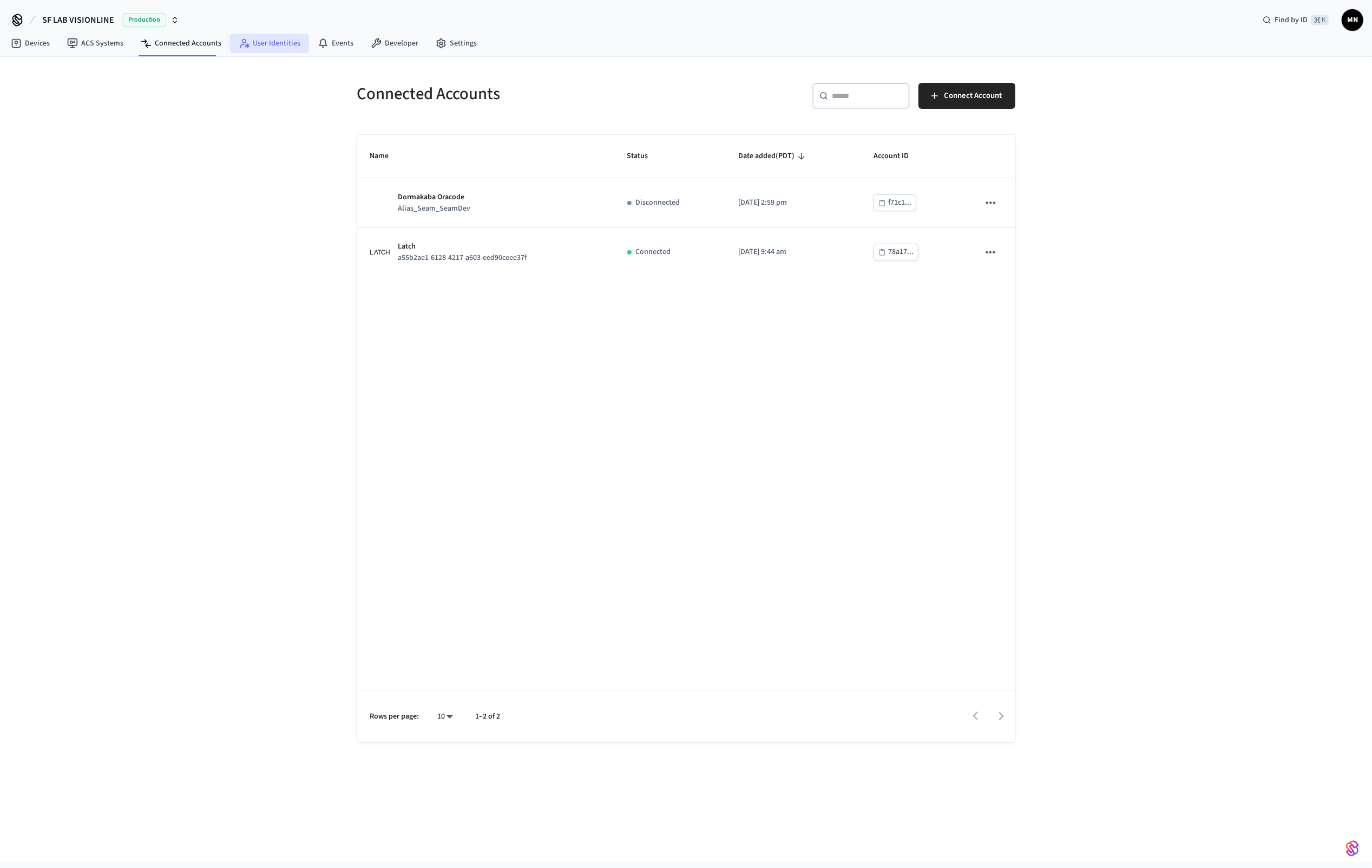
click at [266, 44] on link "User Identities" at bounding box center [269, 43] width 79 height 20
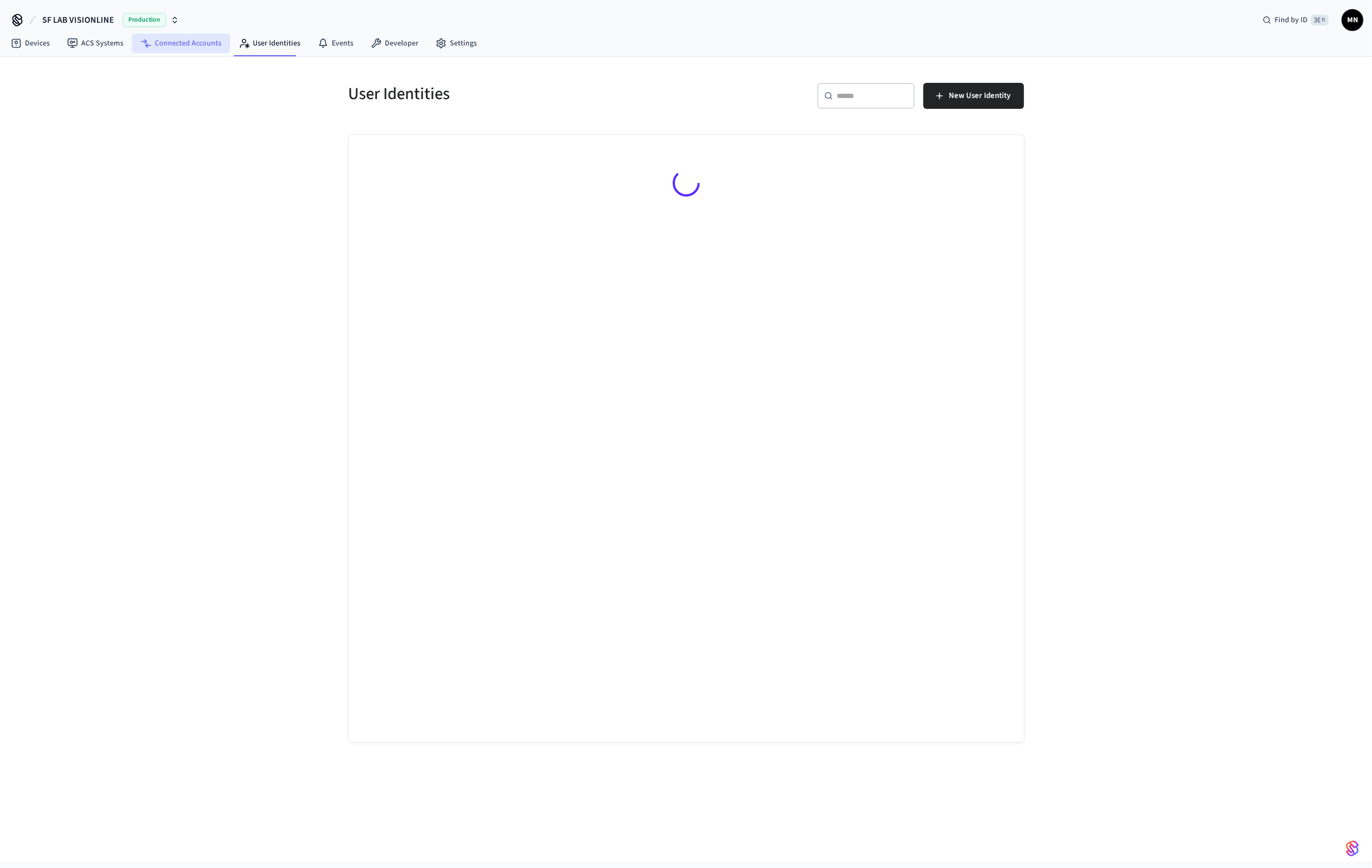
click at [198, 46] on link "Connected Accounts" at bounding box center [180, 43] width 98 height 20
